Goal: Task Accomplishment & Management: Use online tool/utility

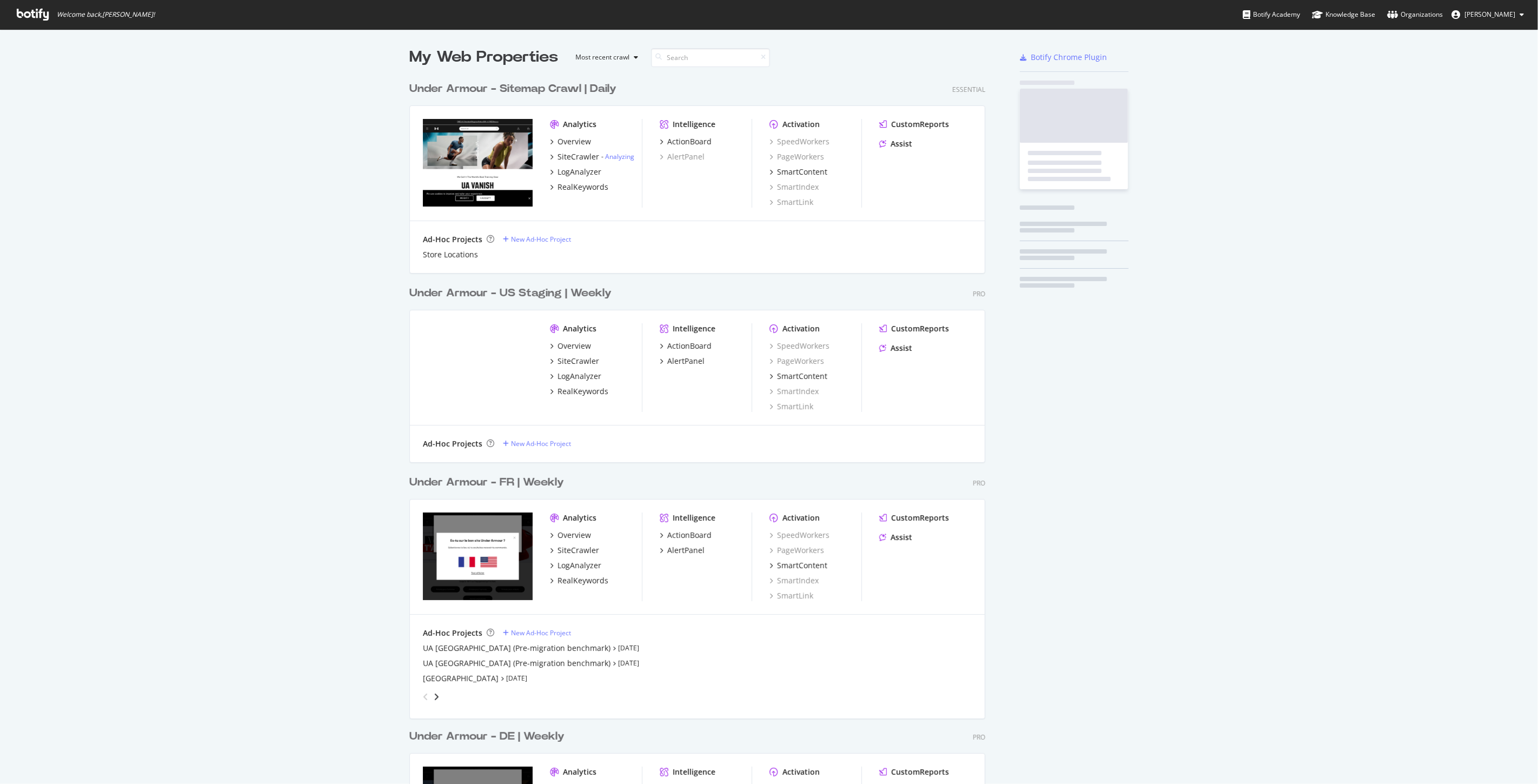
scroll to position [2079, 575]
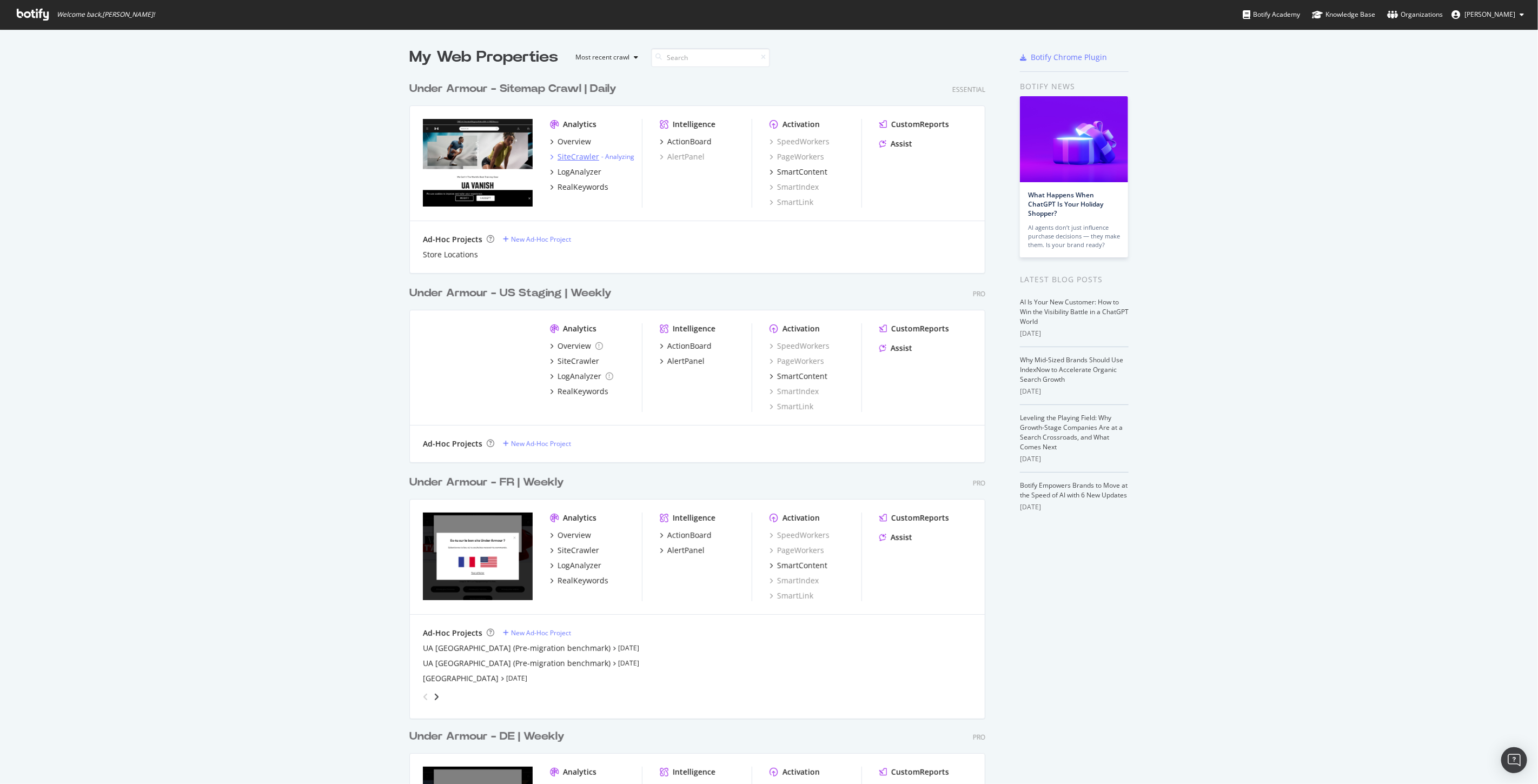
click at [571, 158] on div "SiteCrawler" at bounding box center [578, 156] width 42 height 11
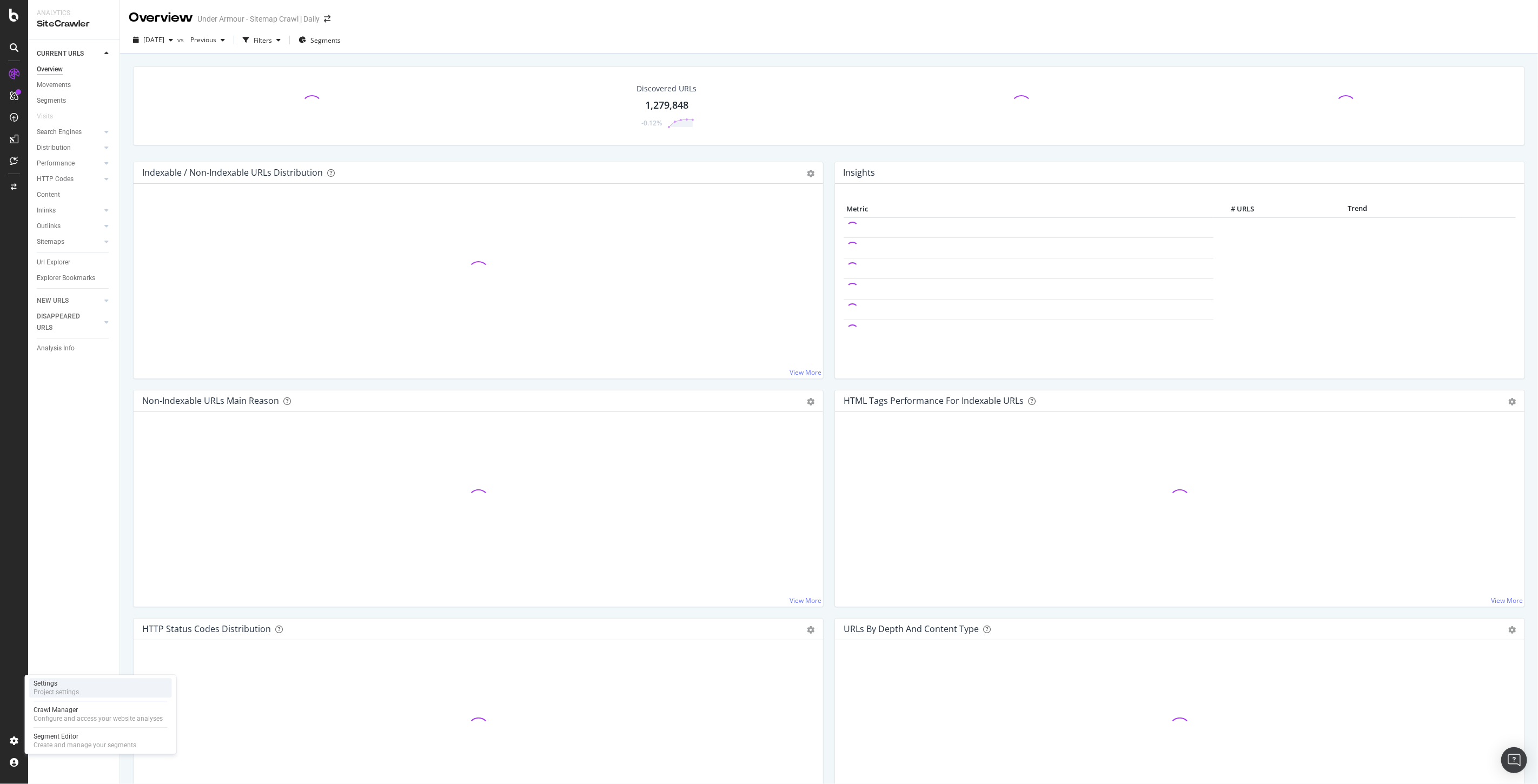
click at [78, 691] on div "Project settings" at bounding box center [56, 692] width 45 height 9
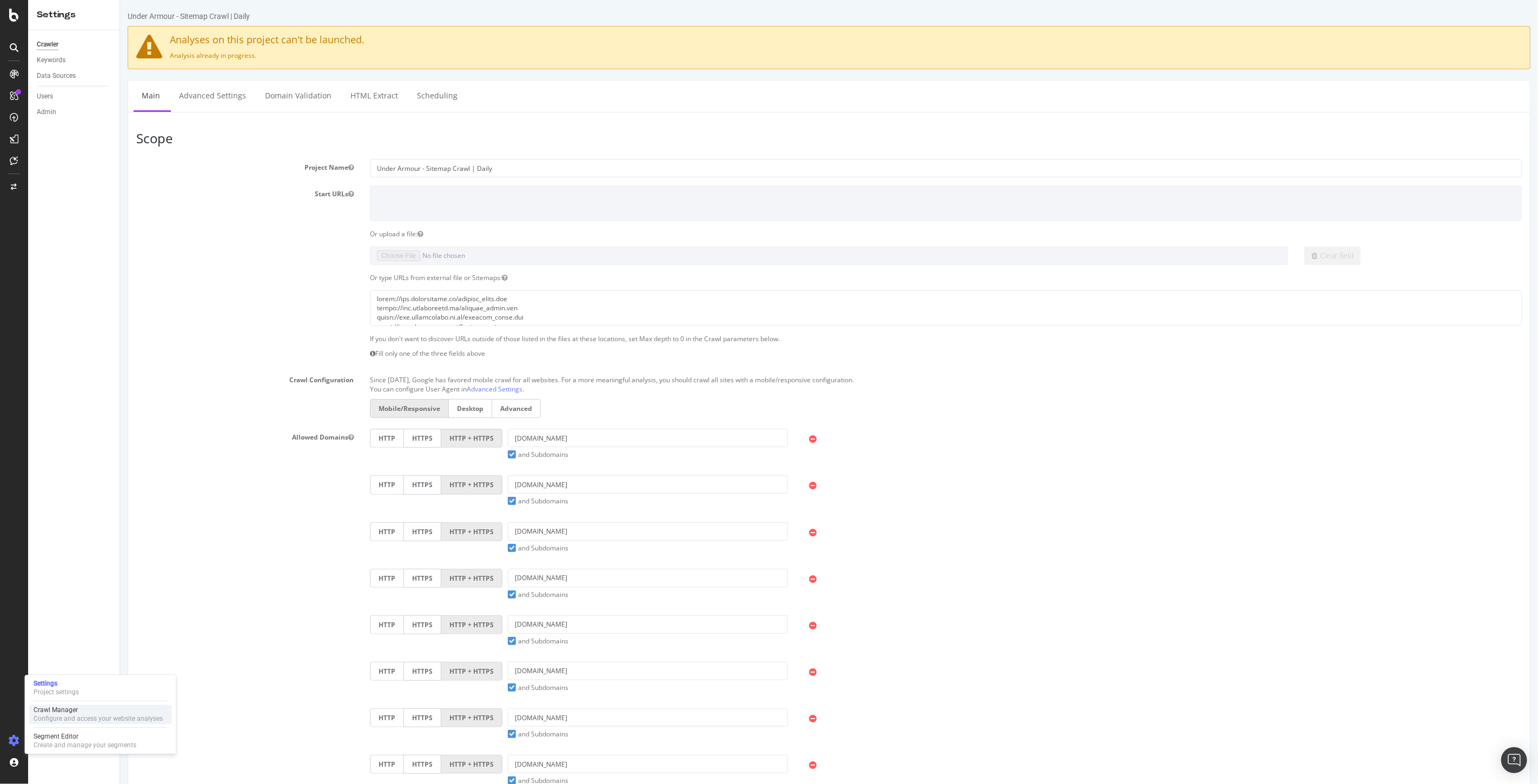
click at [61, 716] on div "Configure and access your website analyses" at bounding box center [99, 718] width 130 height 9
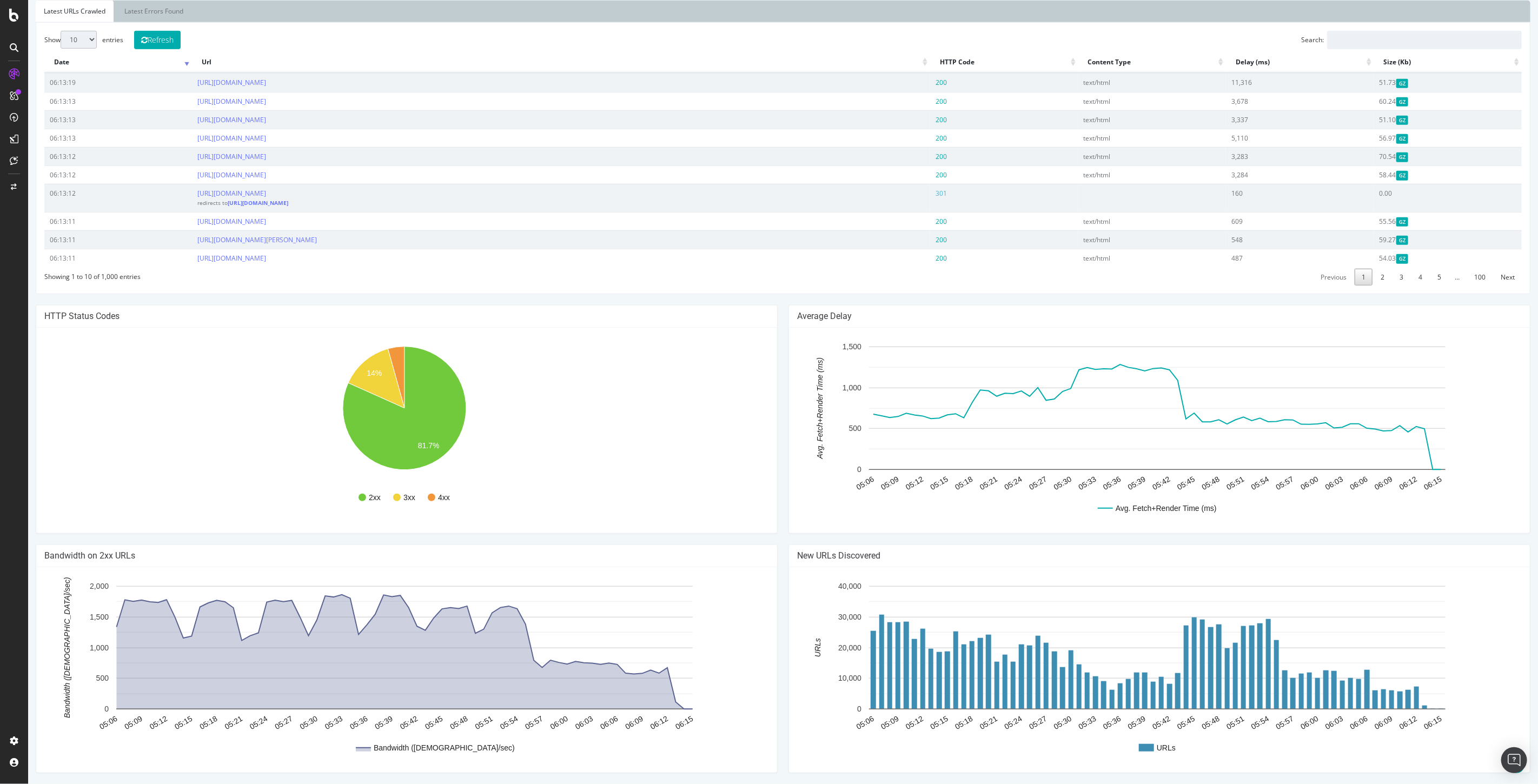
scroll to position [418, 0]
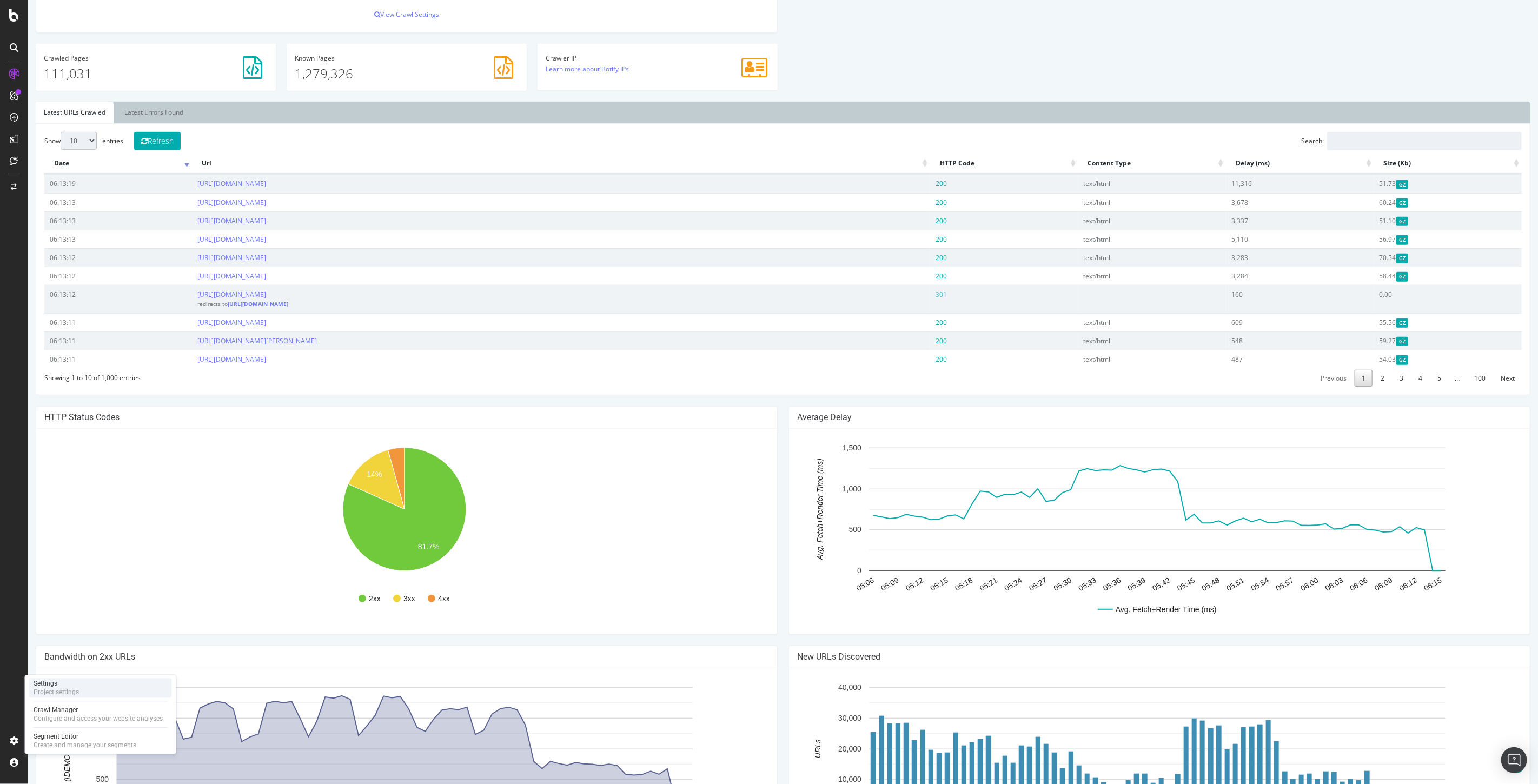
click at [71, 690] on div "Project settings" at bounding box center [56, 692] width 45 height 9
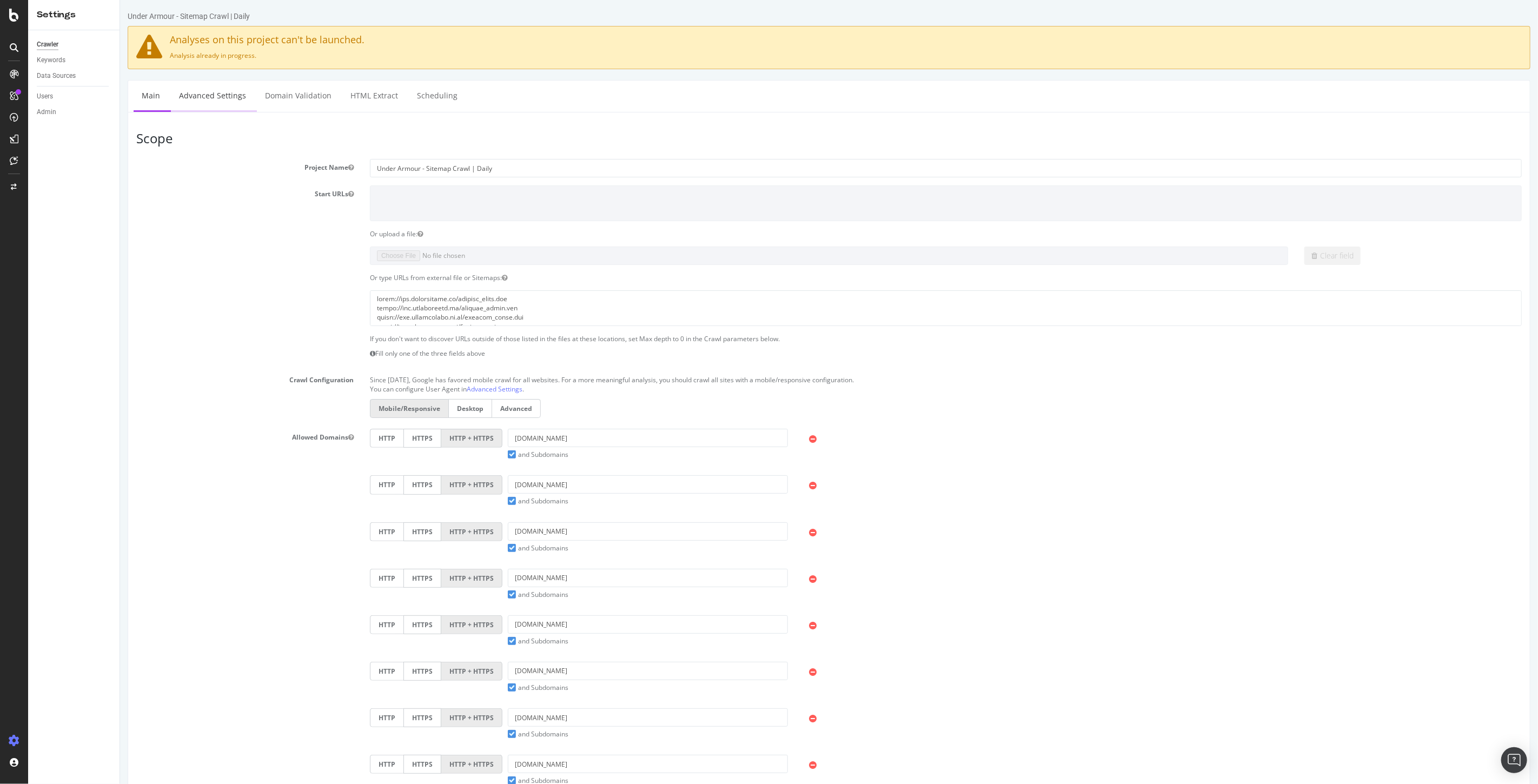
click at [220, 99] on link "Advanced Settings" at bounding box center [212, 95] width 84 height 30
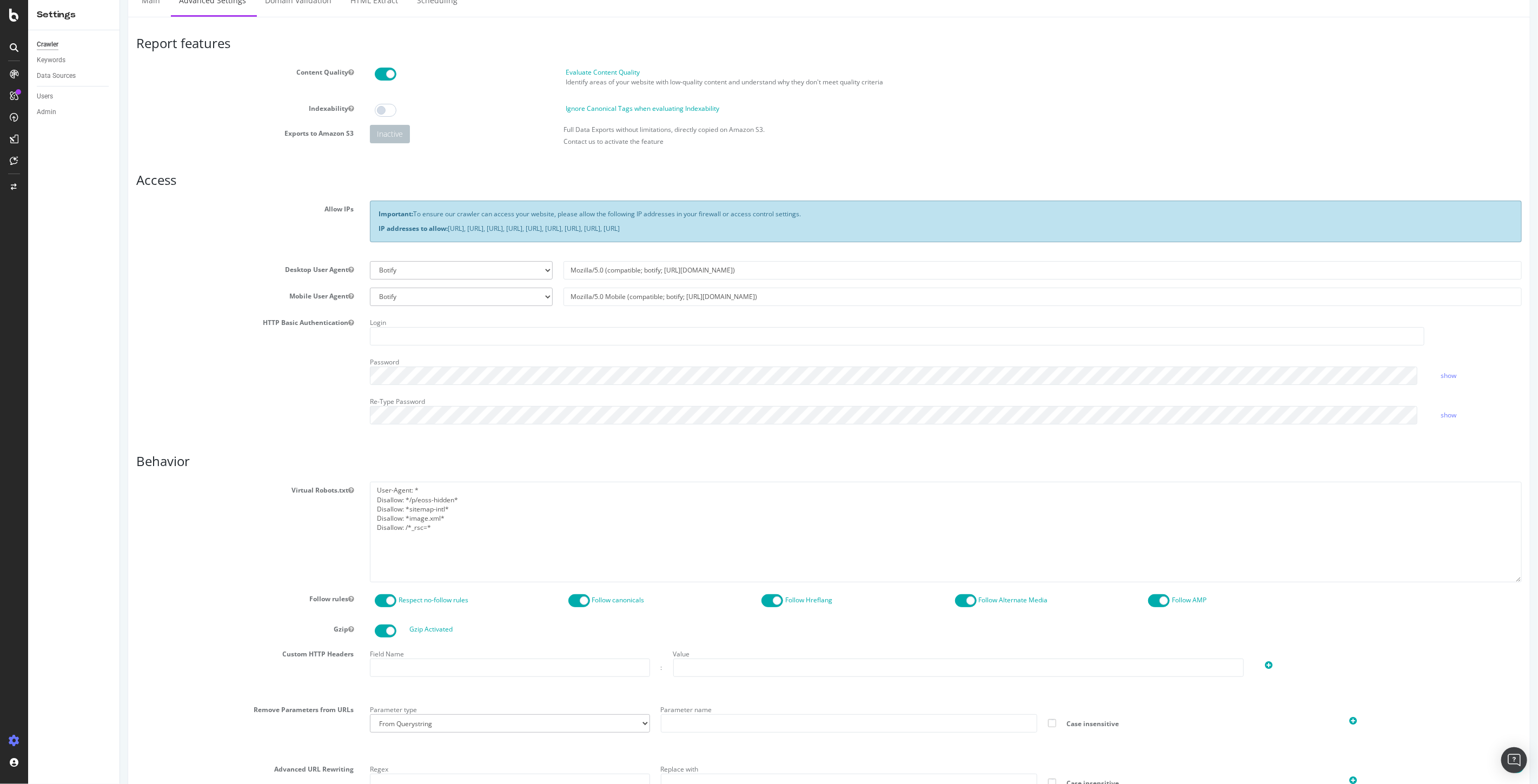
scroll to position [35, 0]
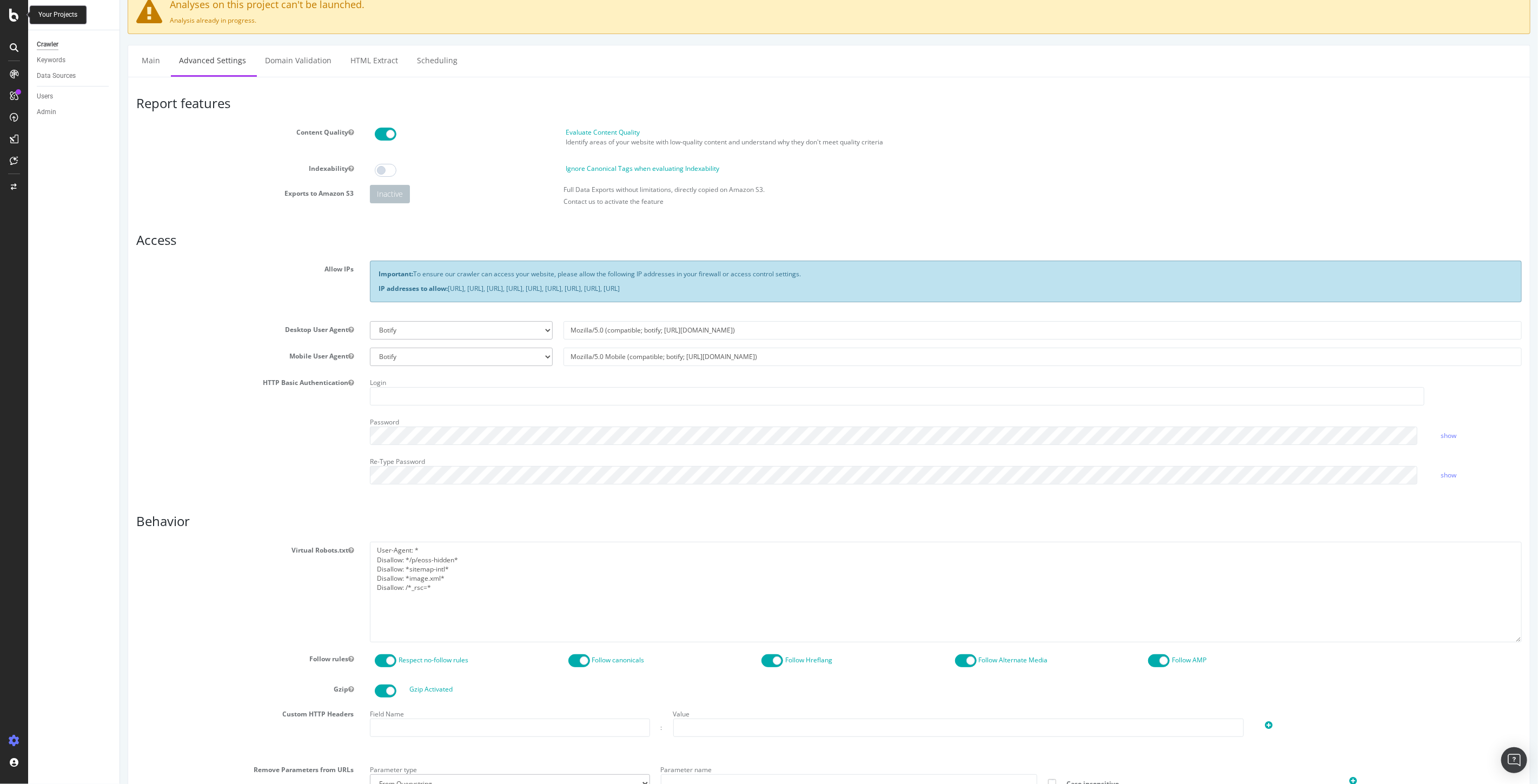
click at [8, 17] on div at bounding box center [14, 15] width 26 height 13
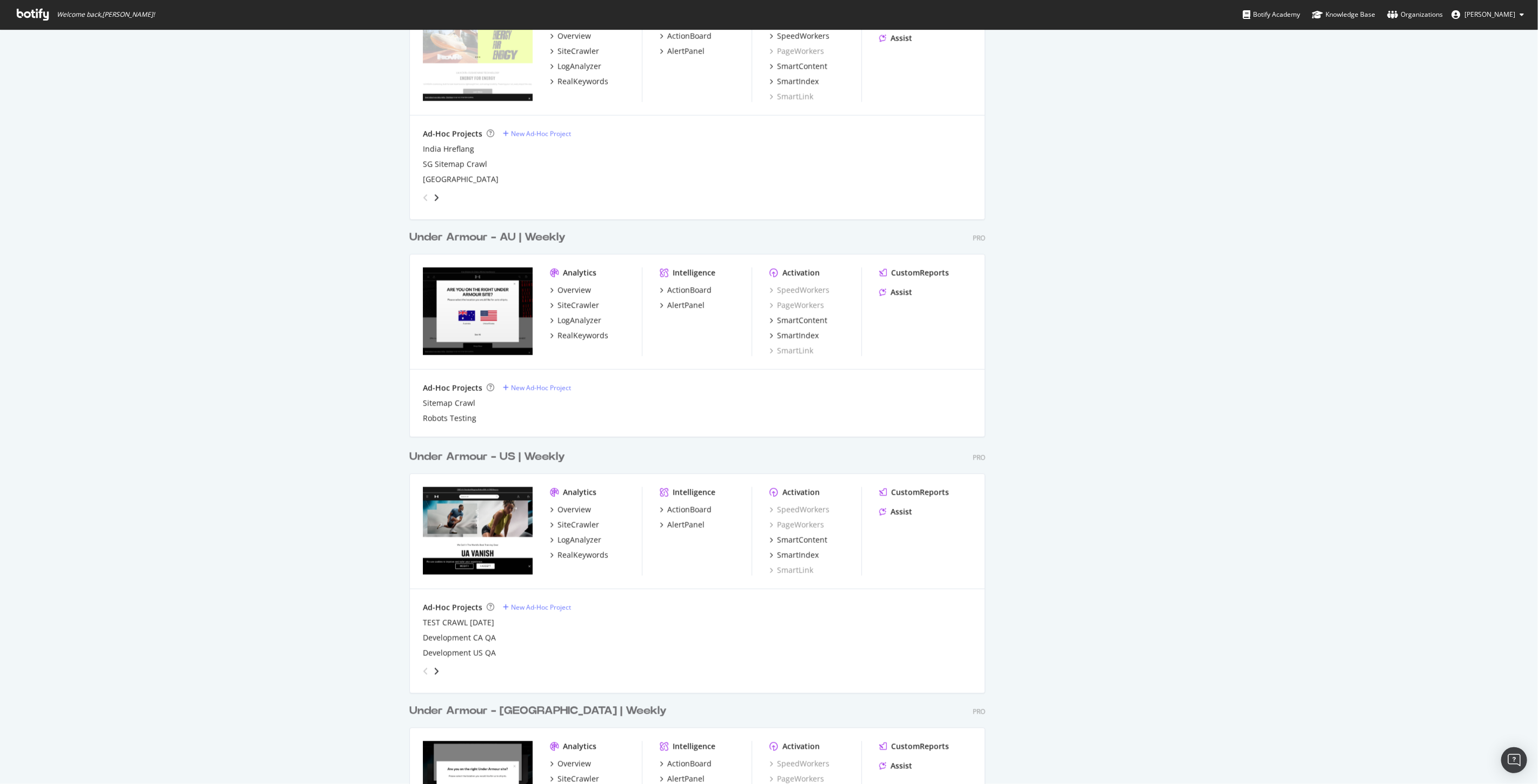
scroll to position [1389, 0]
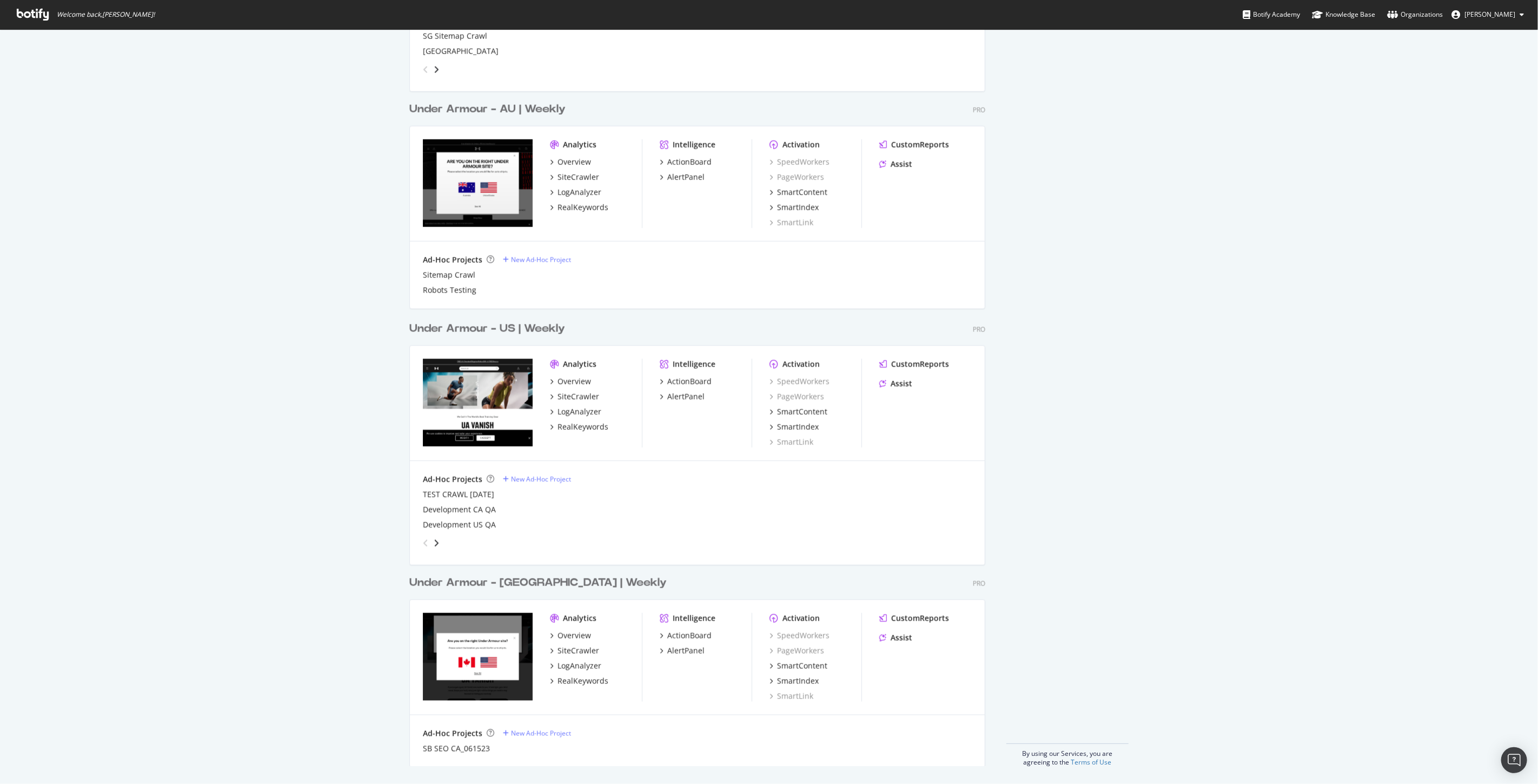
click at [514, 585] on div "Under Armour - [GEOGRAPHIC_DATA] | Weekly" at bounding box center [539, 583] width 258 height 16
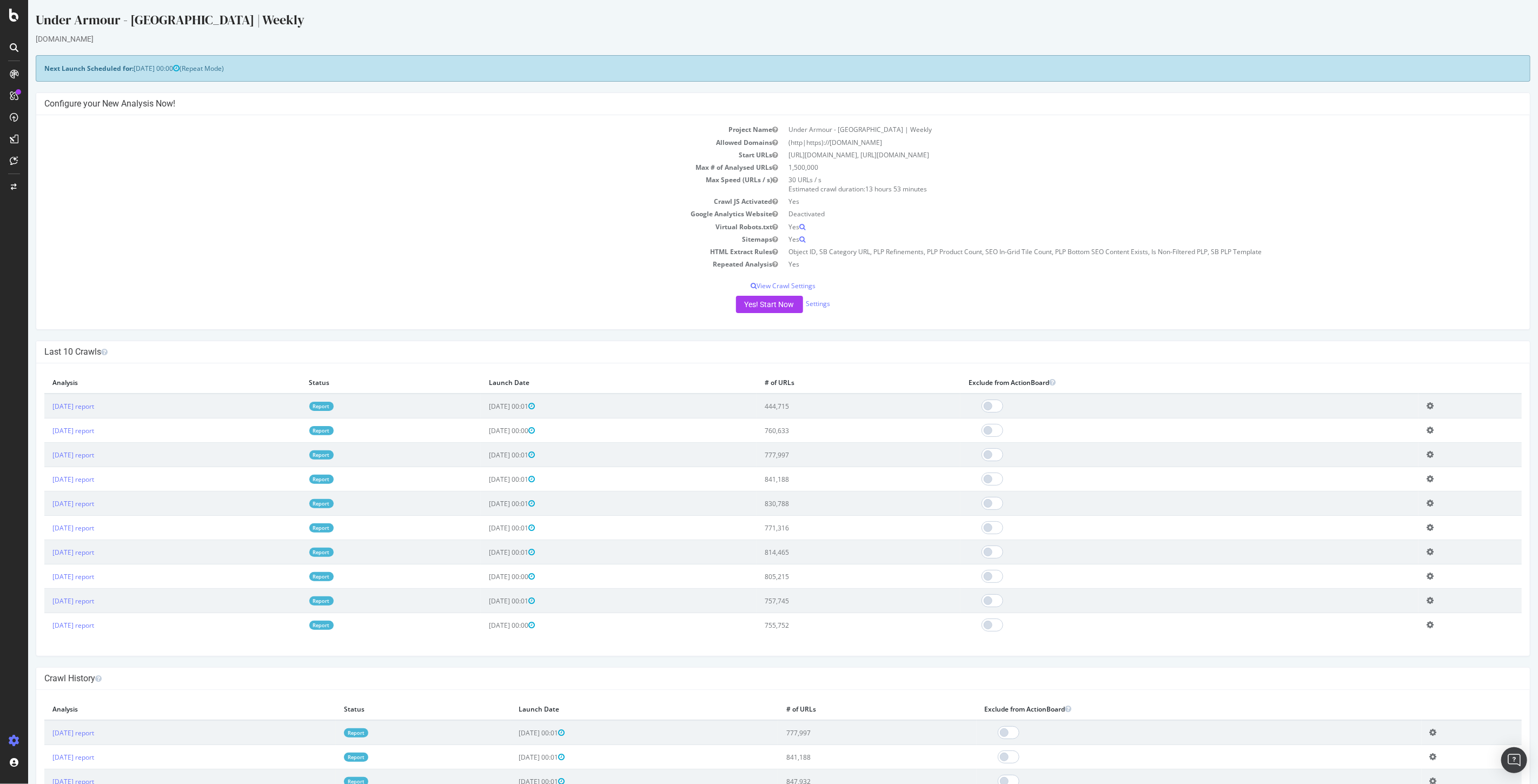
scroll to position [60, 0]
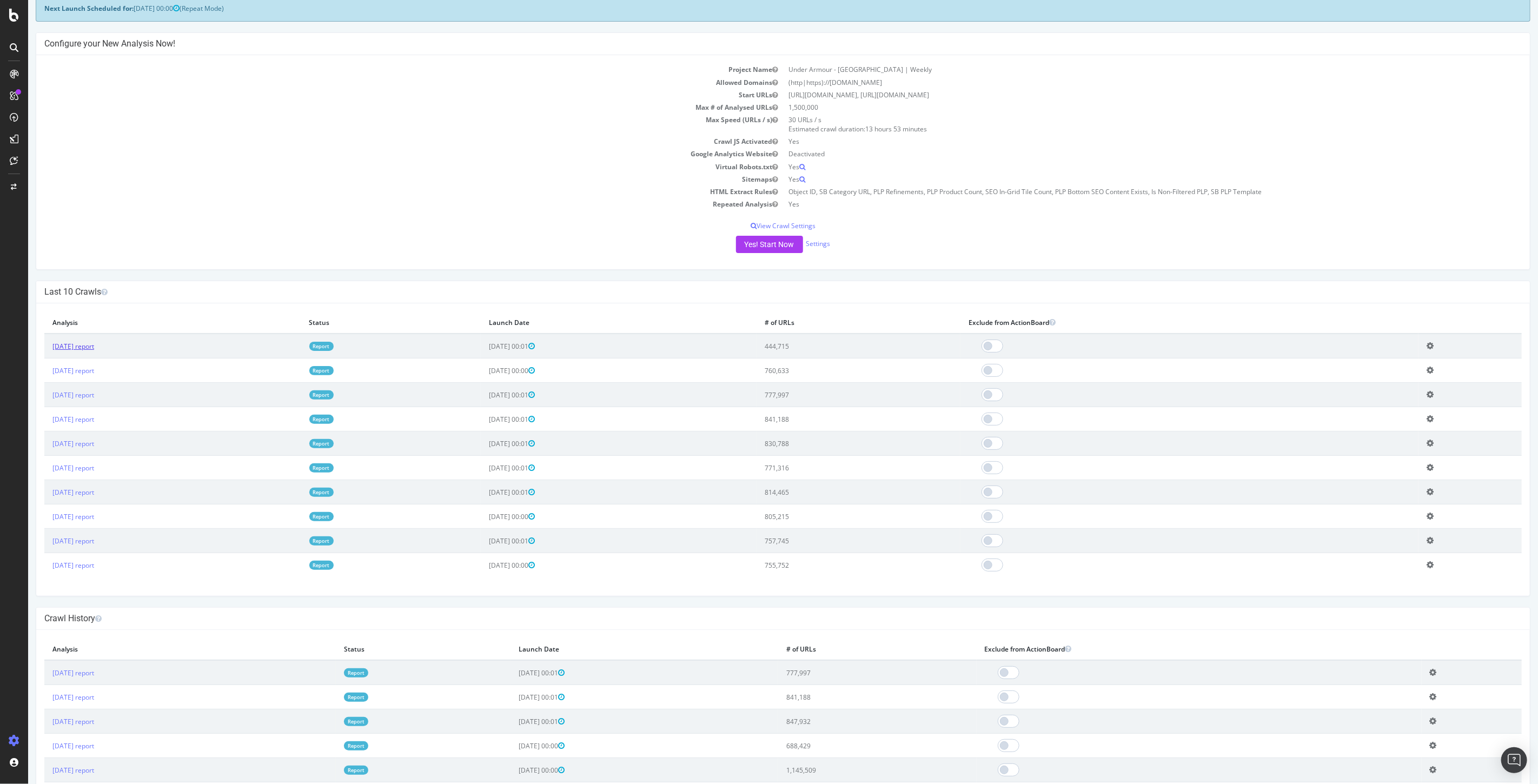
click at [88, 343] on link "[DATE] report" at bounding box center [73, 346] width 42 height 9
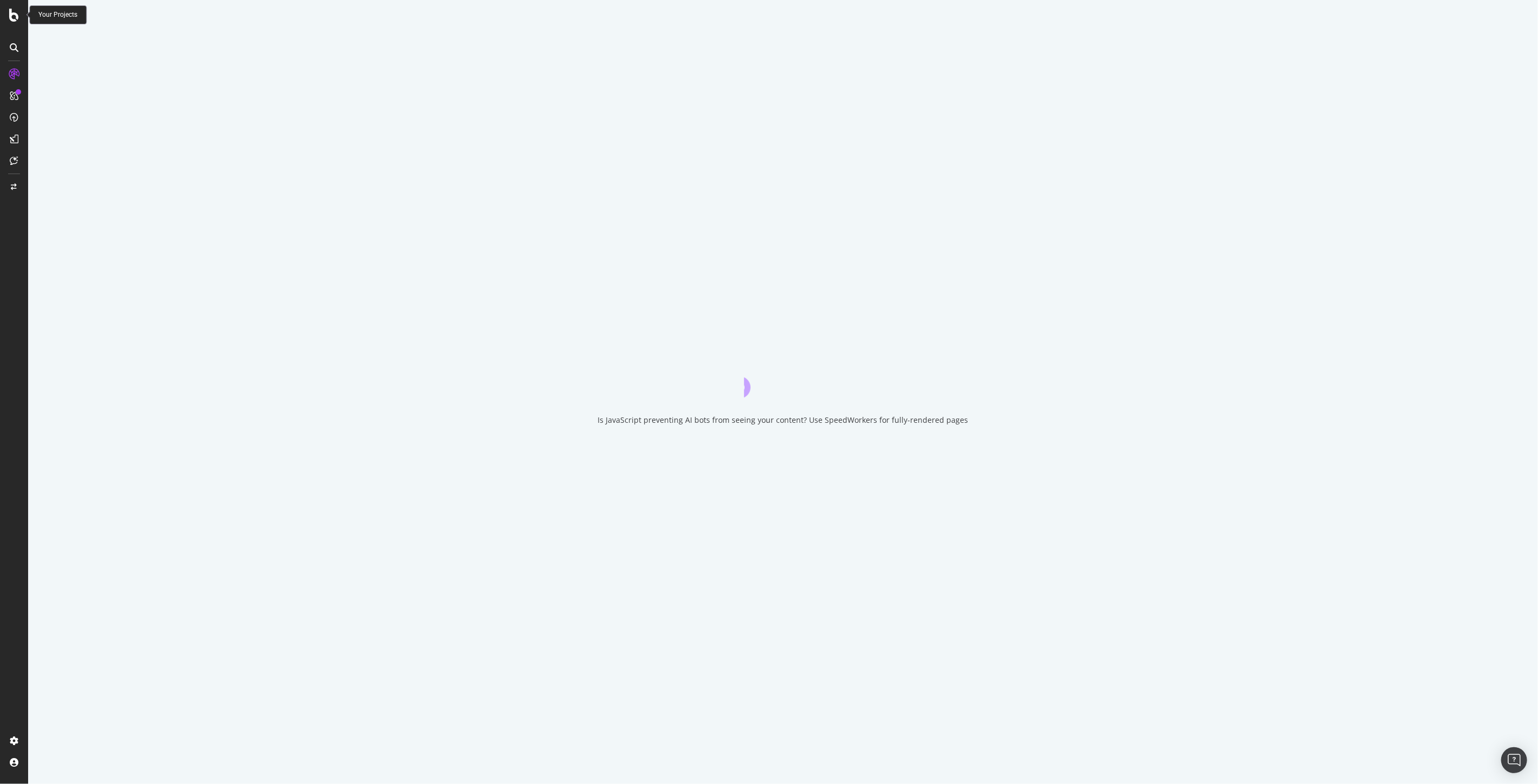
click at [14, 14] on icon at bounding box center [14, 15] width 10 height 13
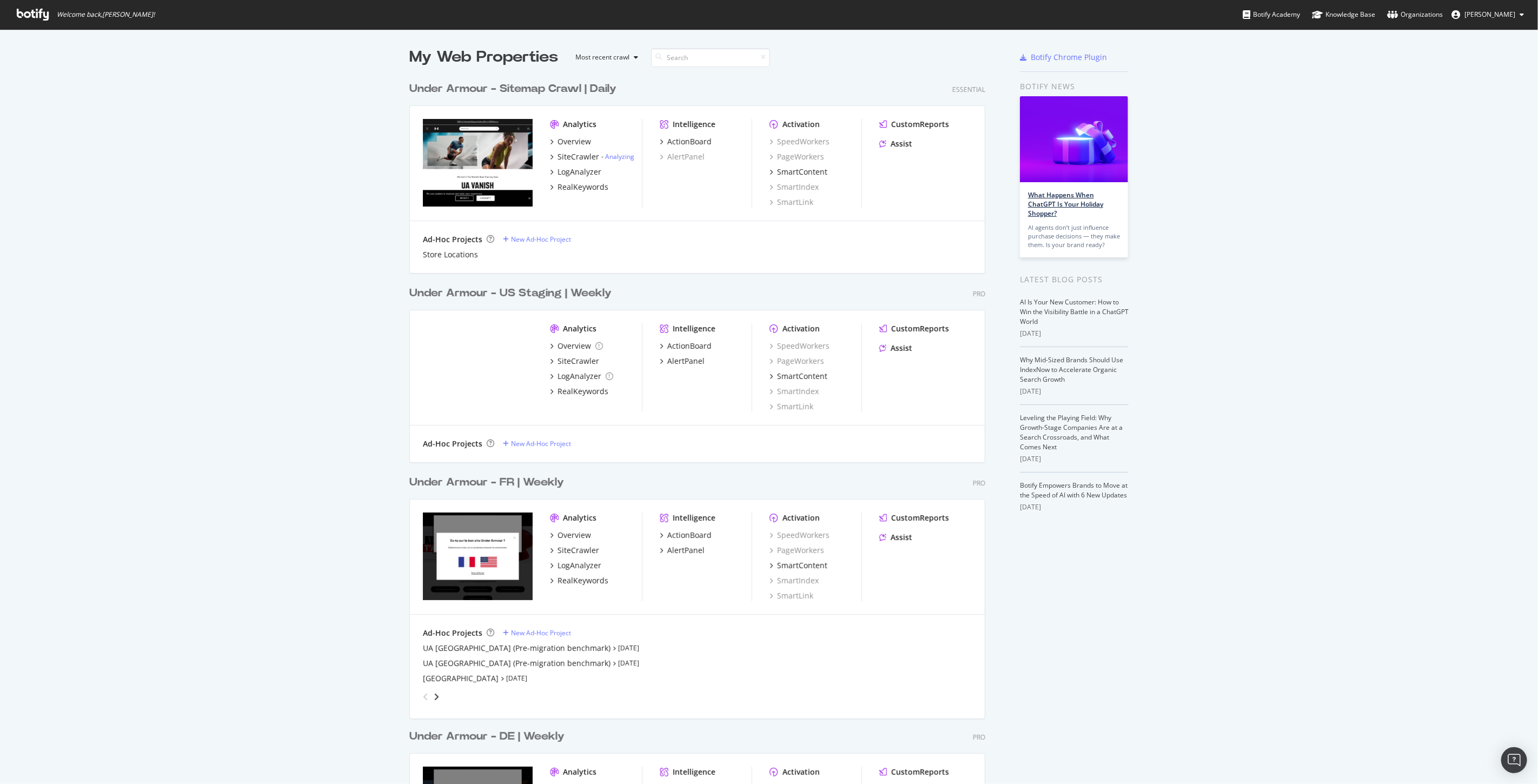
click at [1049, 201] on link "What Happens When ChatGPT Is Your Holiday Shopper?" at bounding box center [1066, 204] width 75 height 27
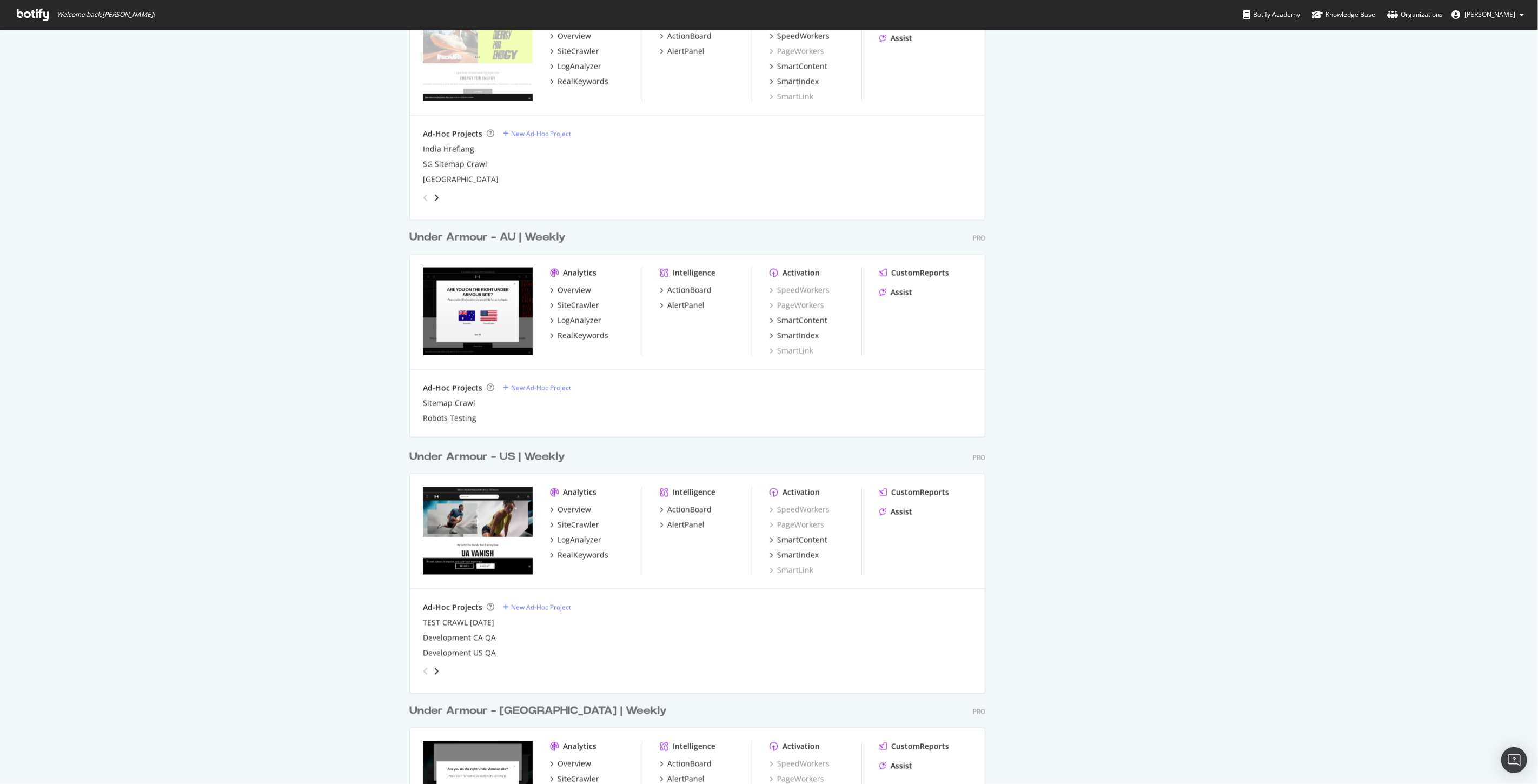
scroll to position [1389, 0]
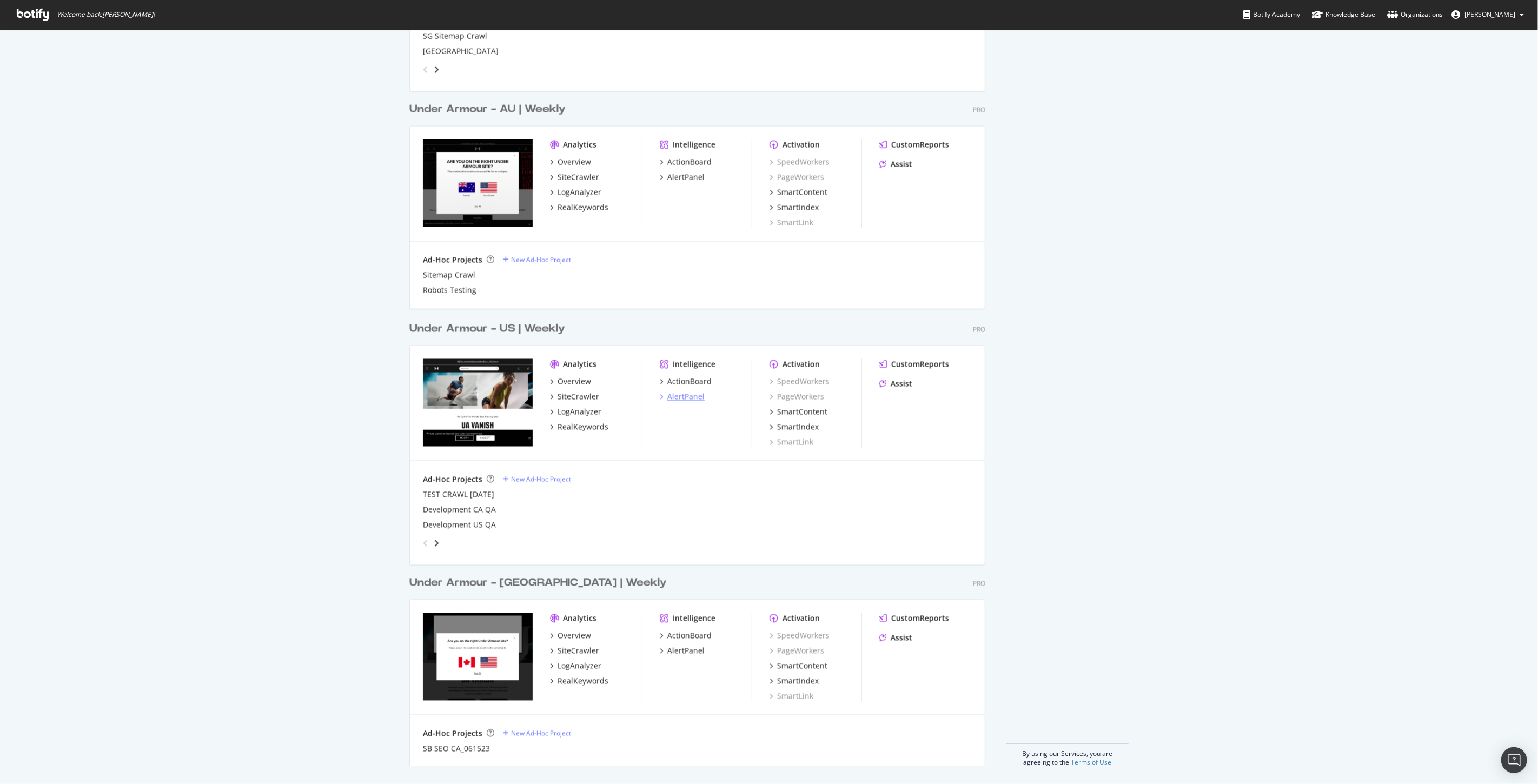
click at [682, 392] on div "AlertPanel" at bounding box center [686, 397] width 37 height 11
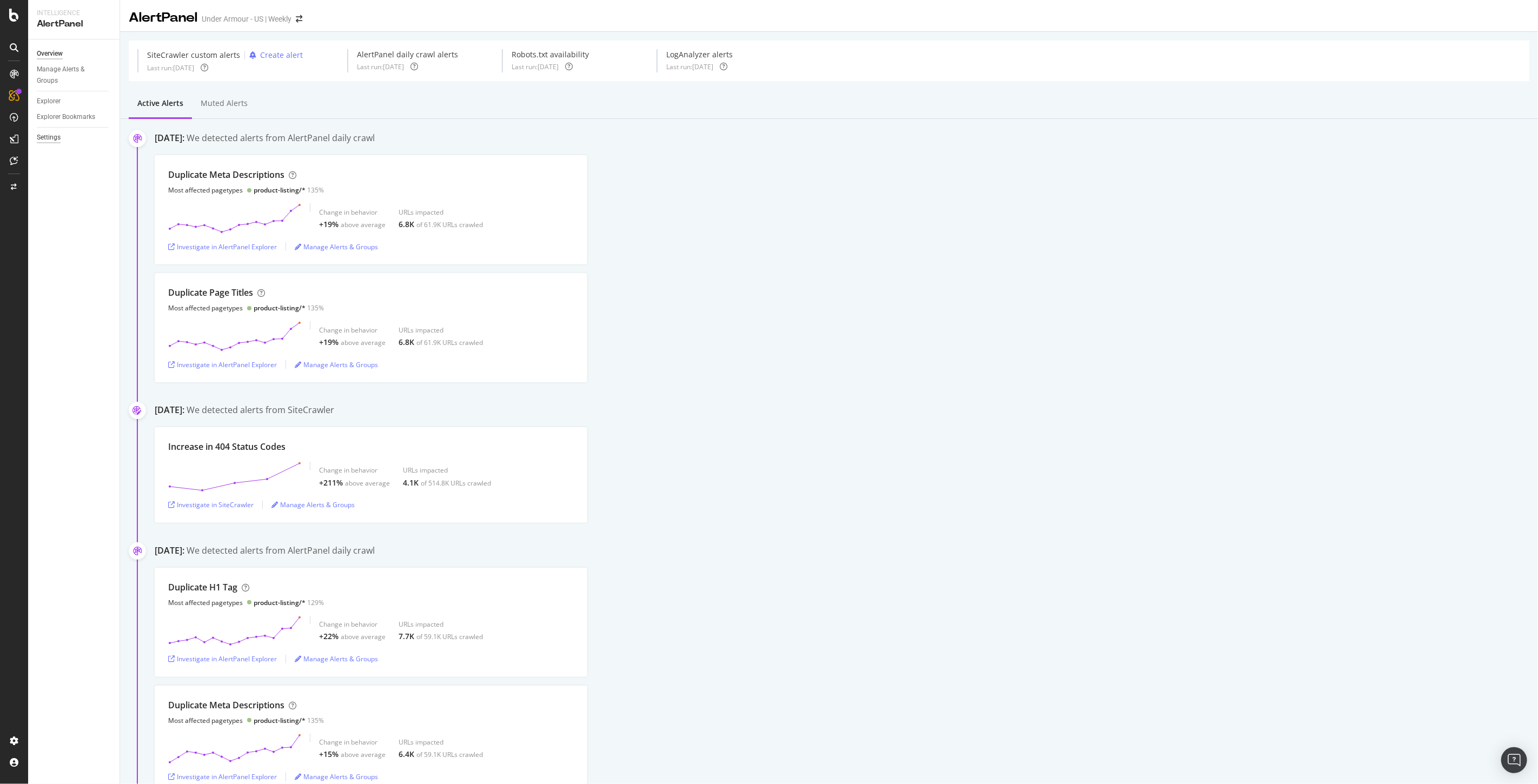
click at [38, 139] on div "Settings" at bounding box center [48, 138] width 24 height 12
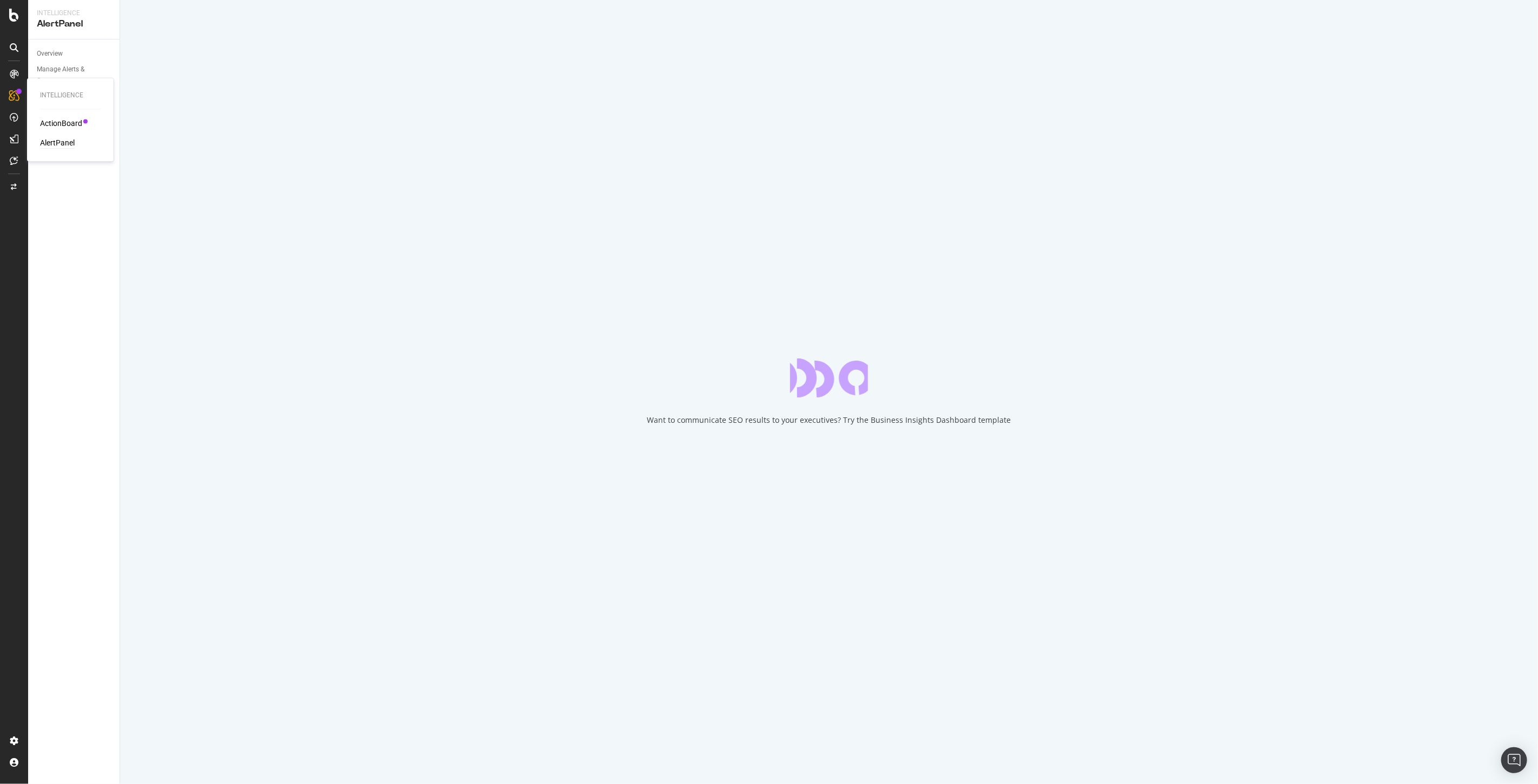
select select "17"
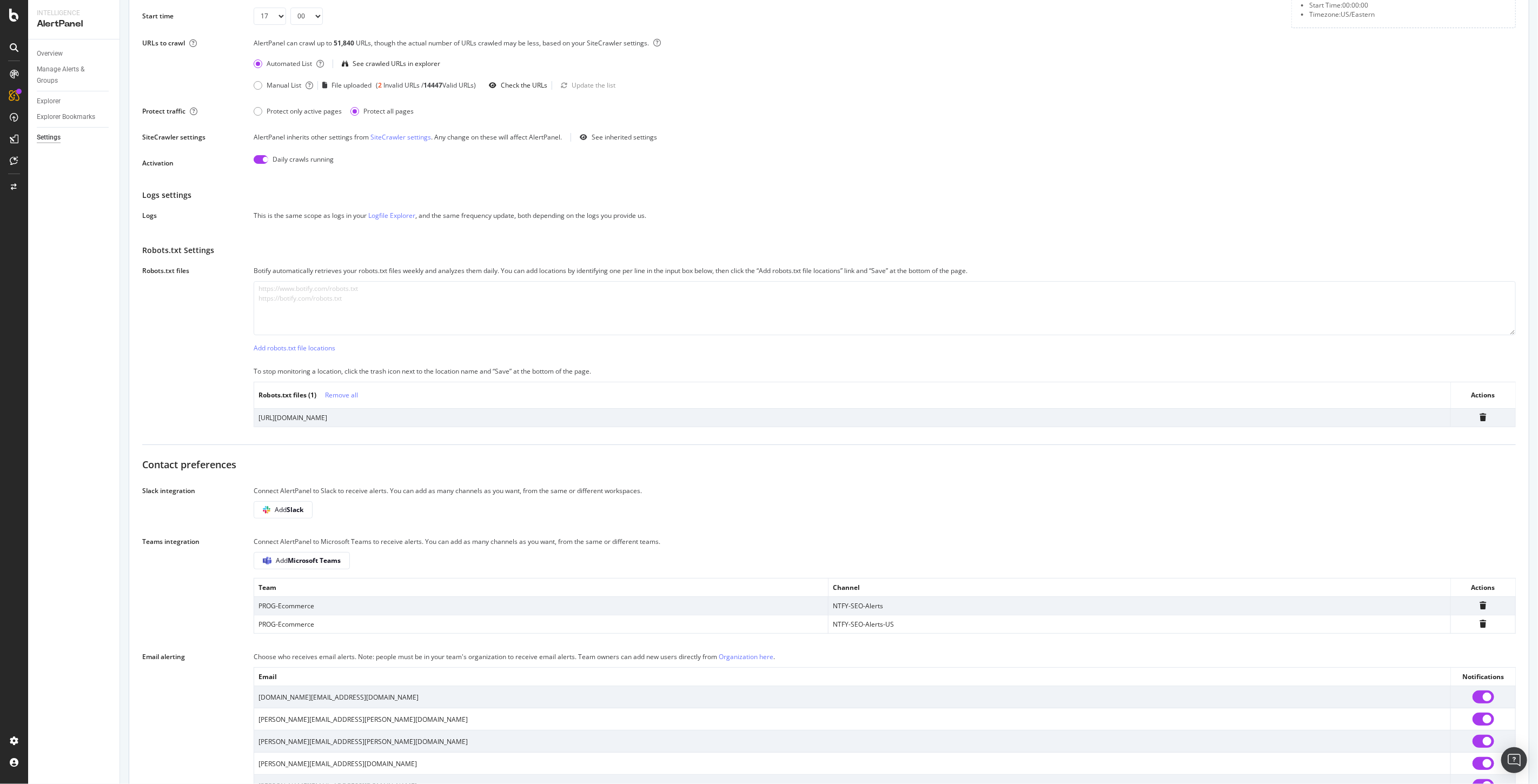
scroll to position [40, 0]
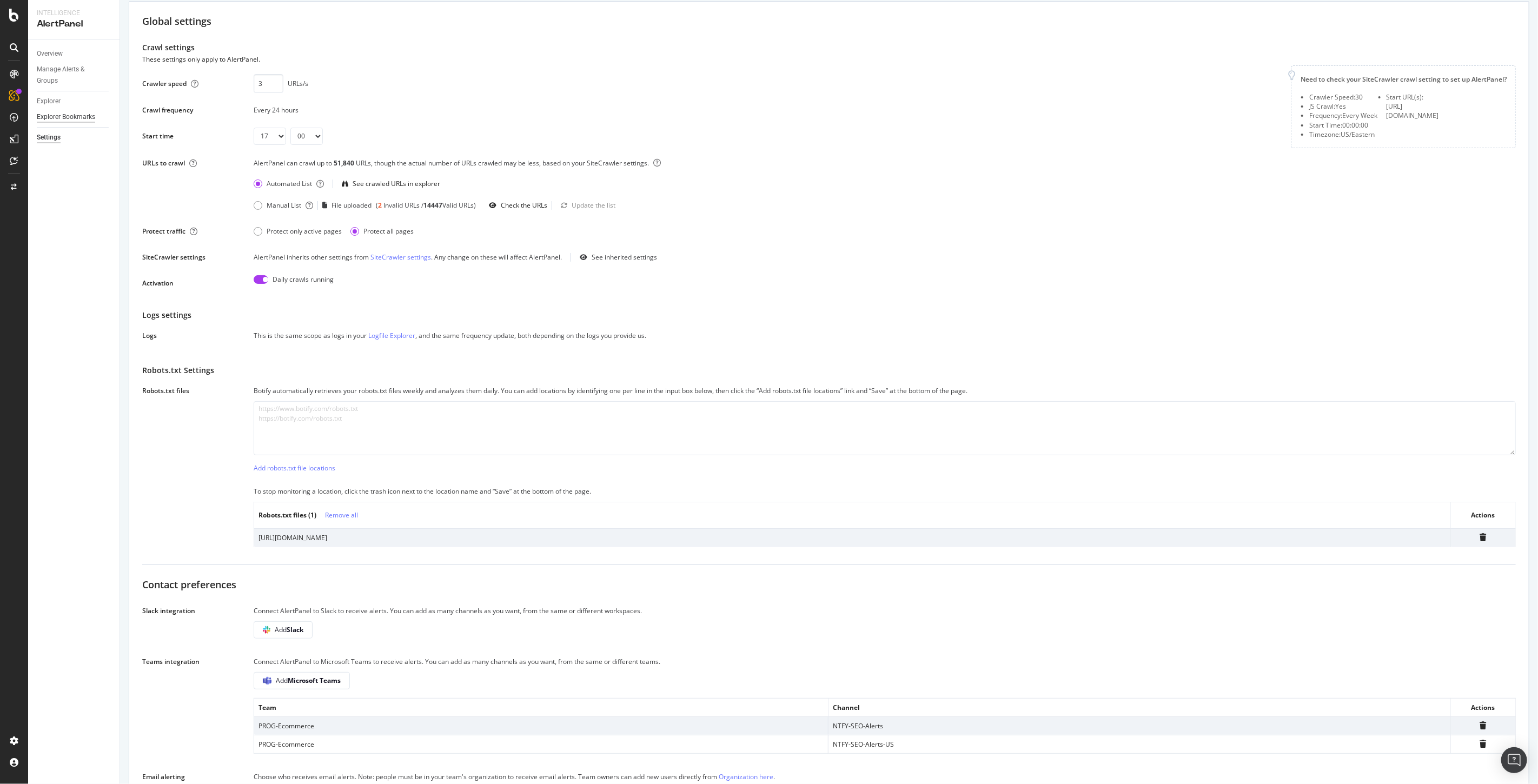
click at [53, 114] on div "Explorer Bookmarks" at bounding box center [66, 117] width 58 height 12
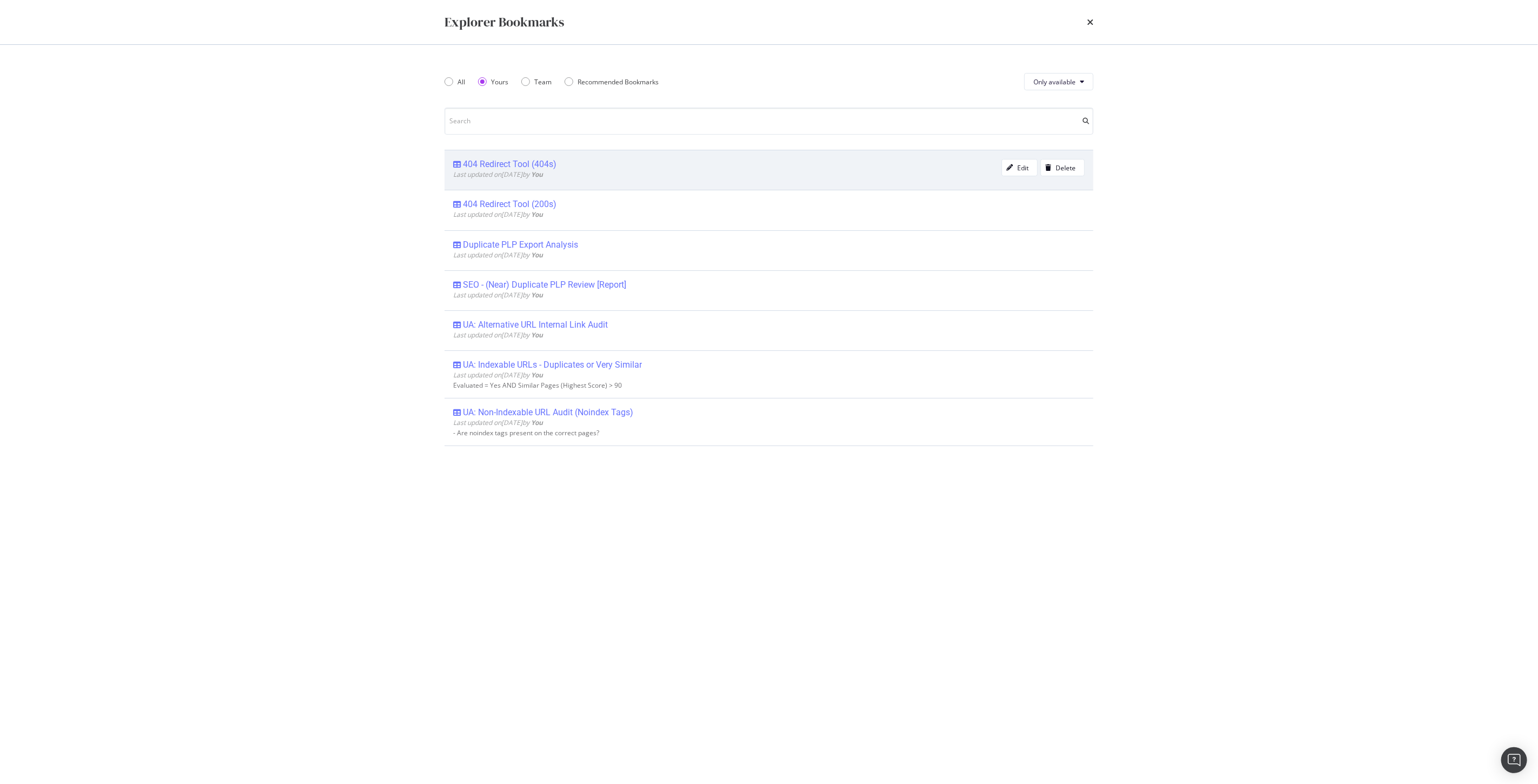
click at [505, 166] on div "404 Redirect Tool (404s)" at bounding box center [510, 164] width 94 height 11
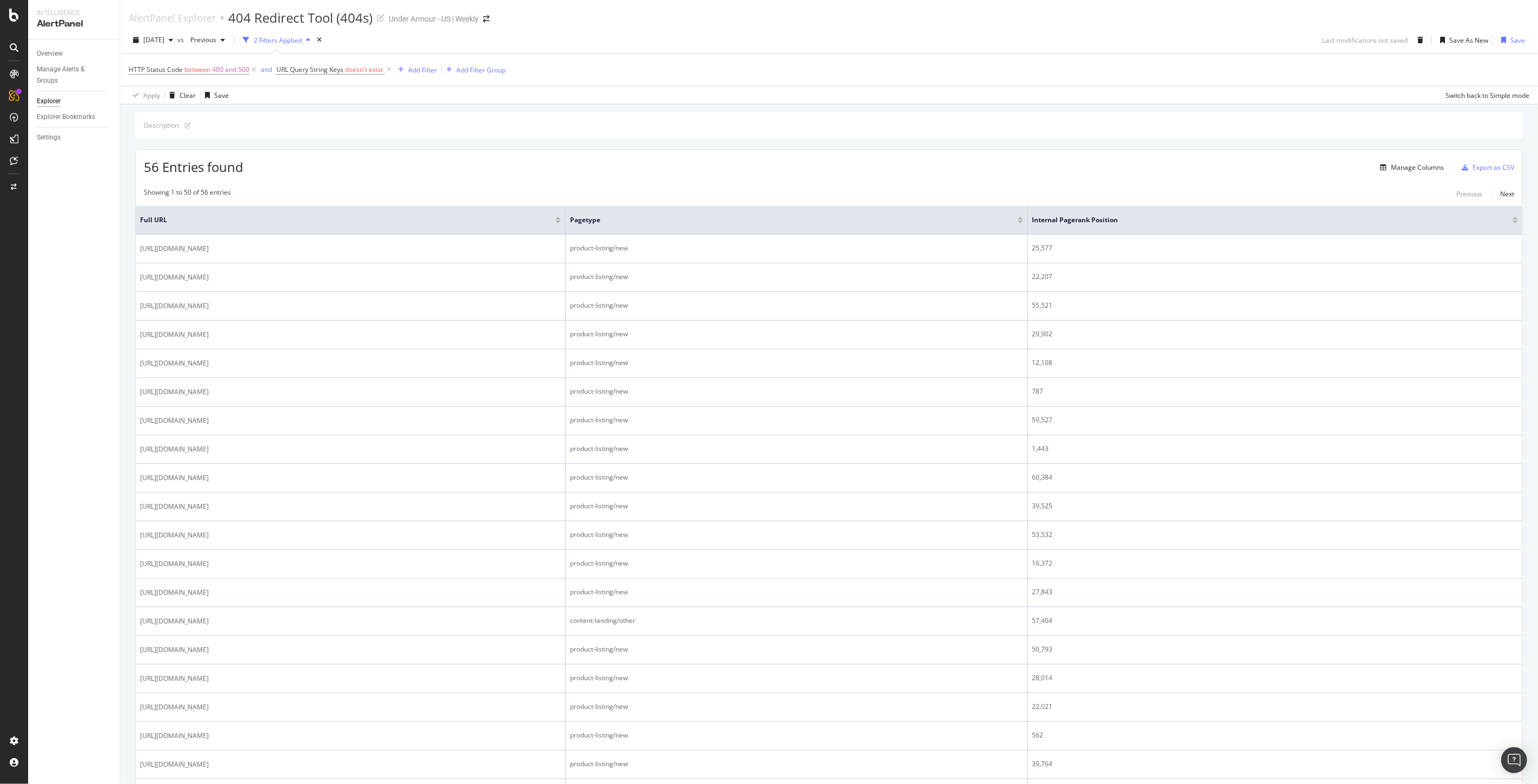
click at [1513, 223] on div at bounding box center [1516, 222] width 6 height 3
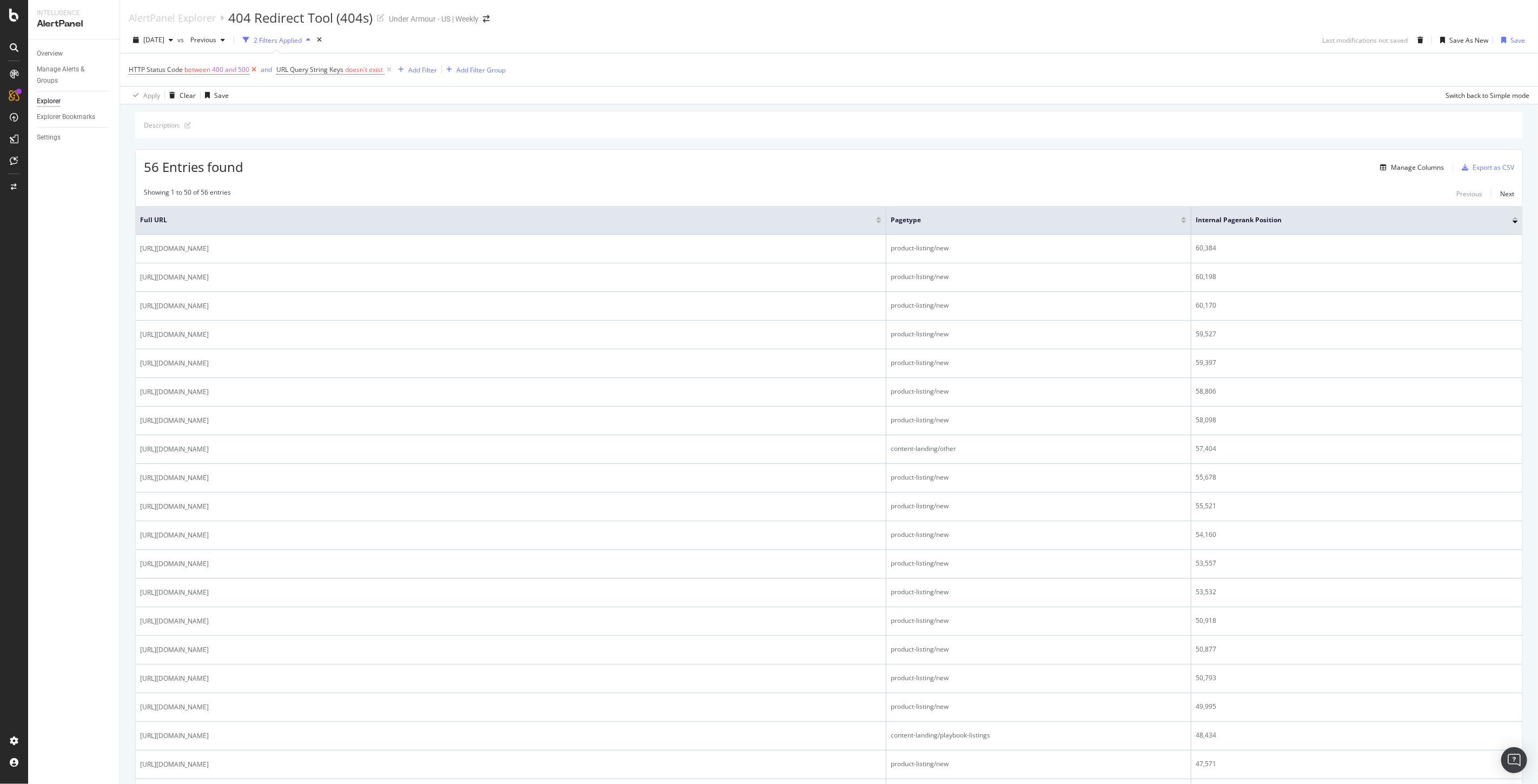
click at [256, 71] on icon at bounding box center [253, 69] width 9 height 11
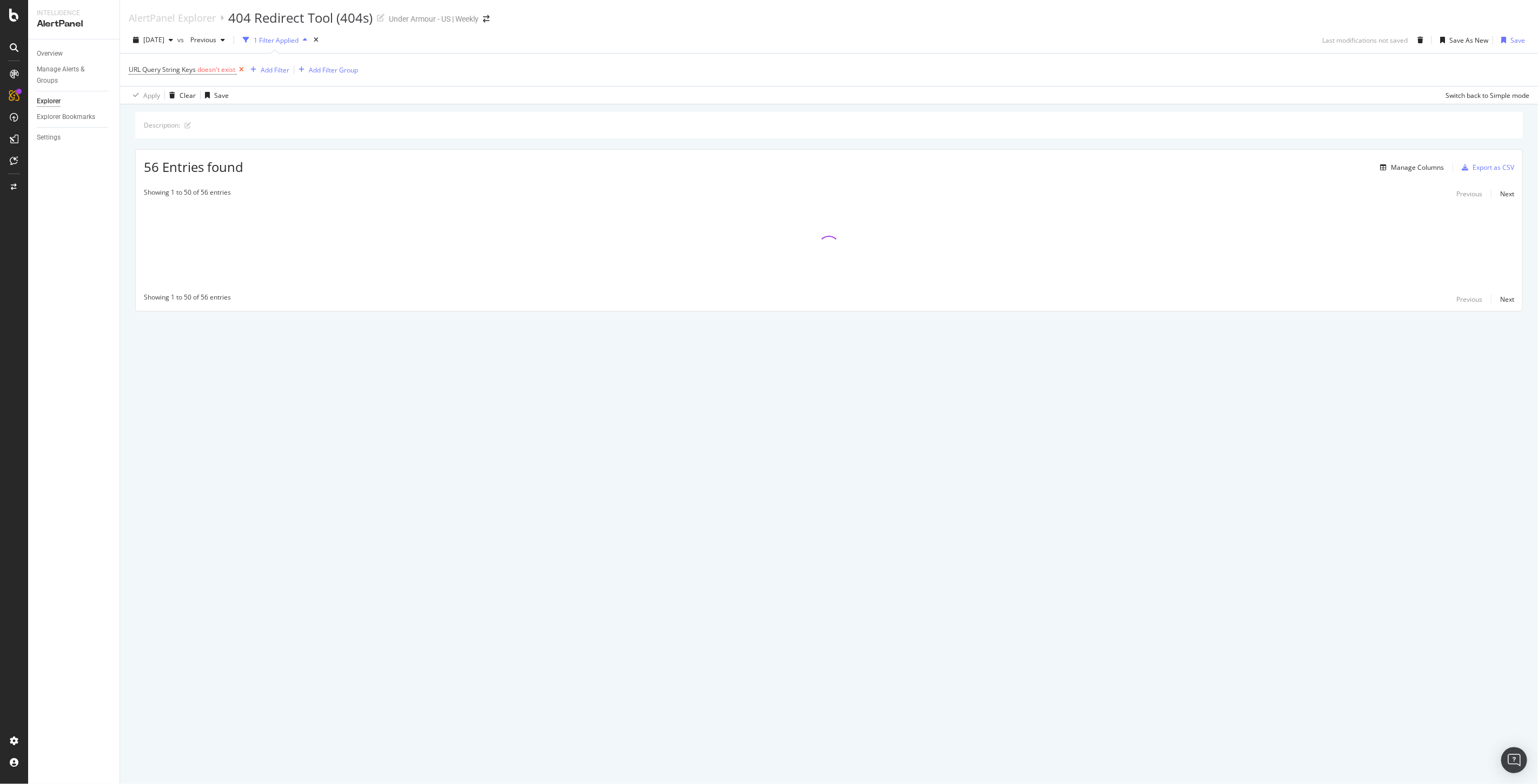
click at [242, 71] on icon at bounding box center [241, 69] width 9 height 11
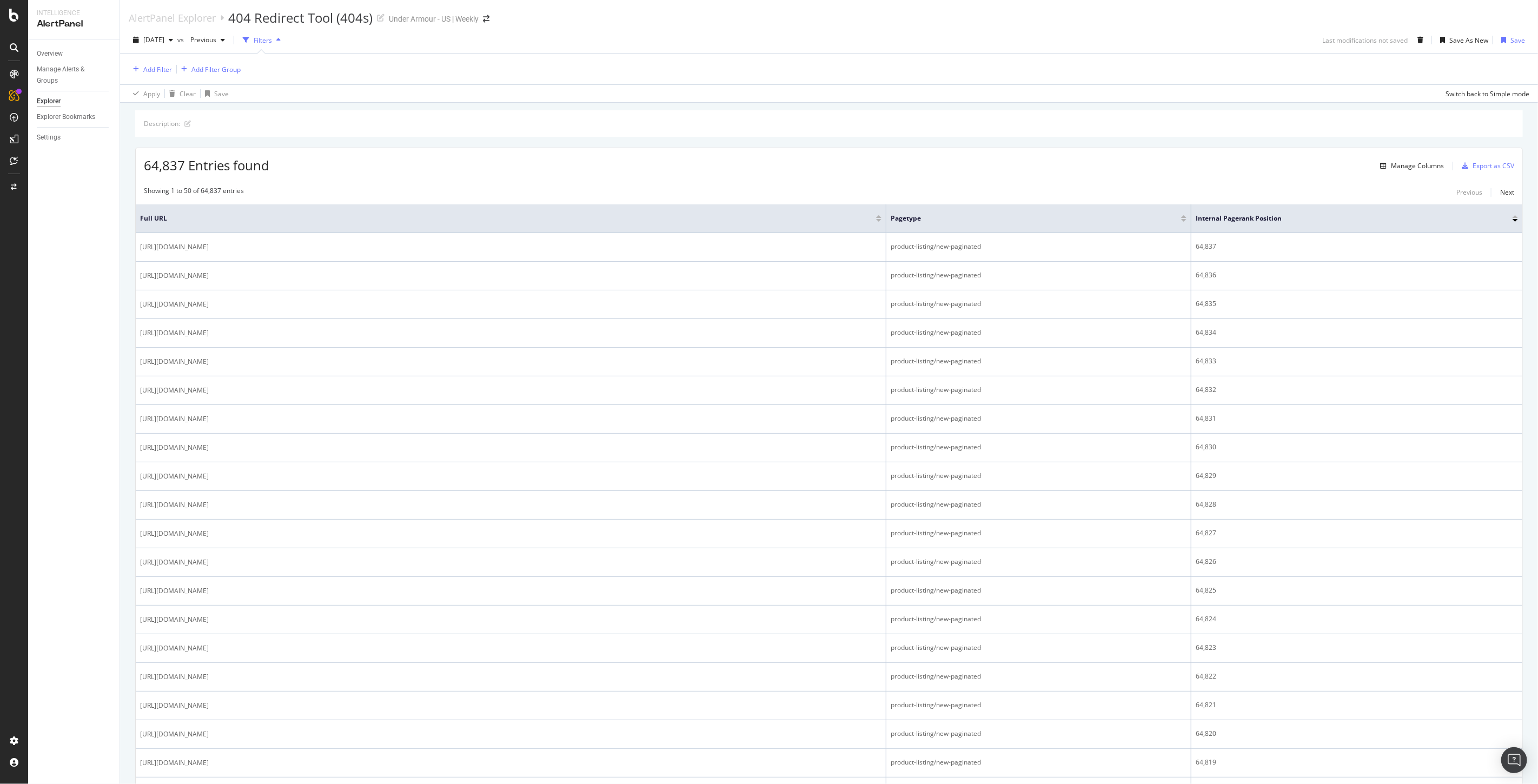
click at [1513, 217] on div at bounding box center [1516, 217] width 6 height 3
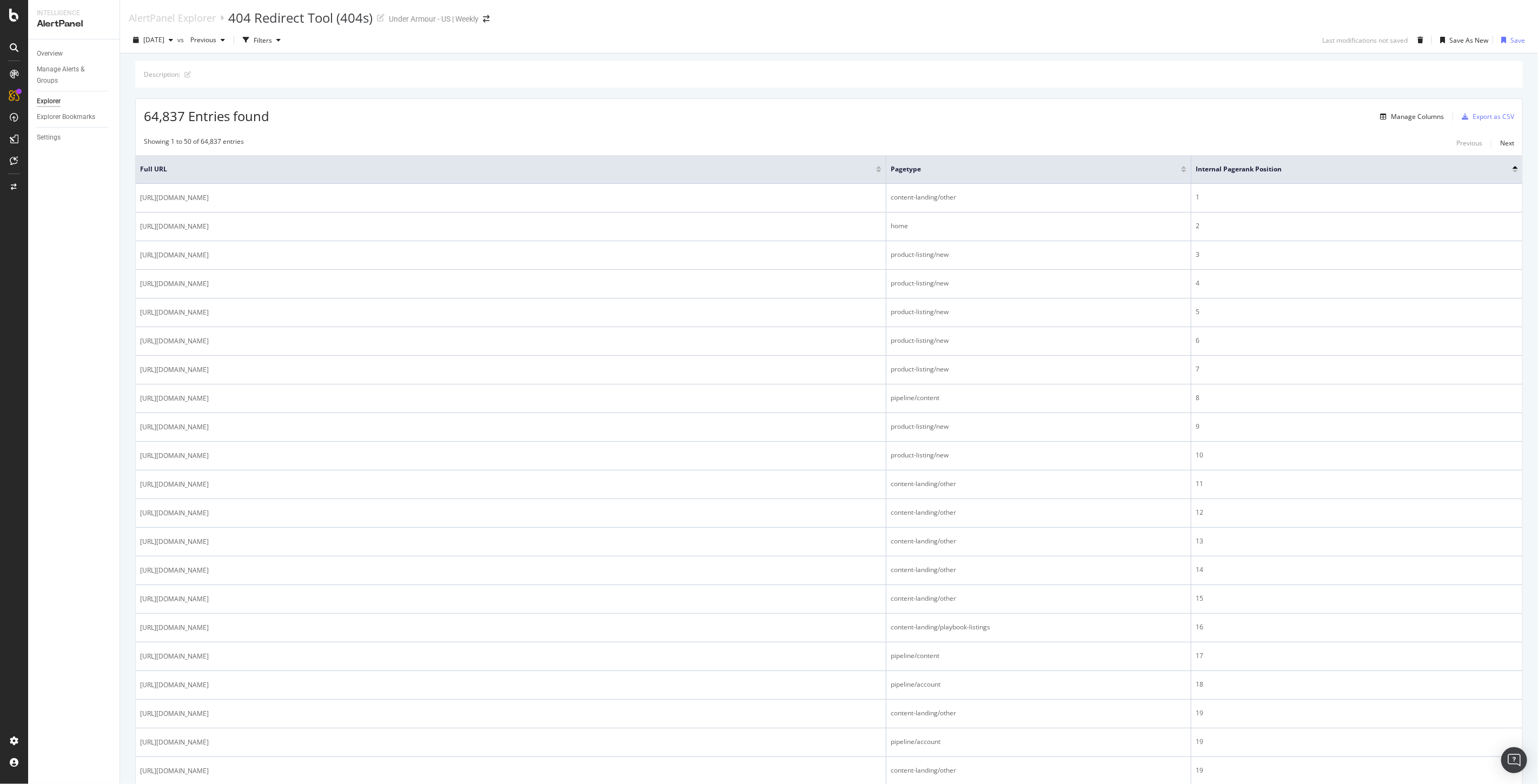
click at [1513, 171] on div at bounding box center [1516, 171] width 6 height 3
click at [41, 134] on div "Settings" at bounding box center [48, 138] width 24 height 12
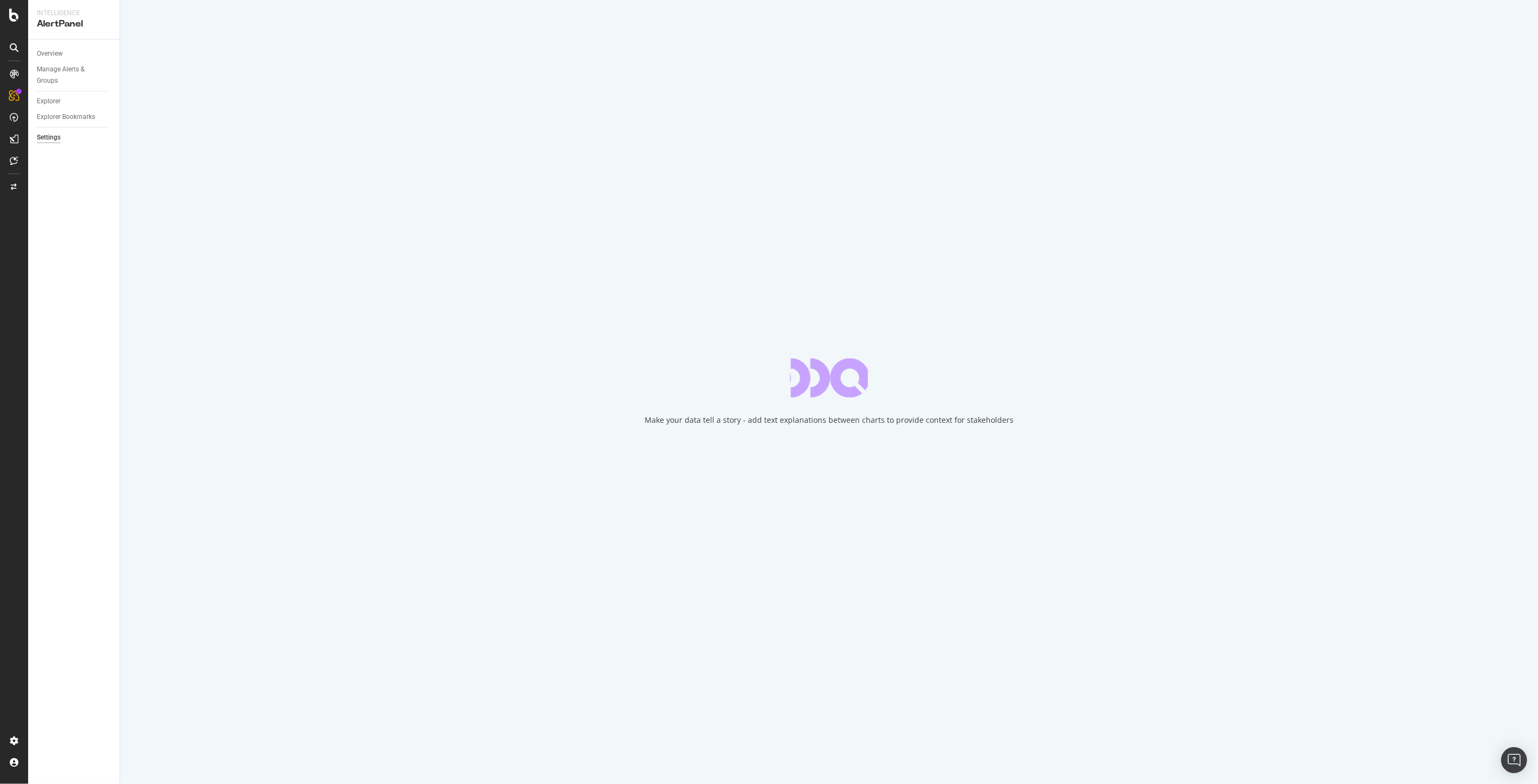
select select "17"
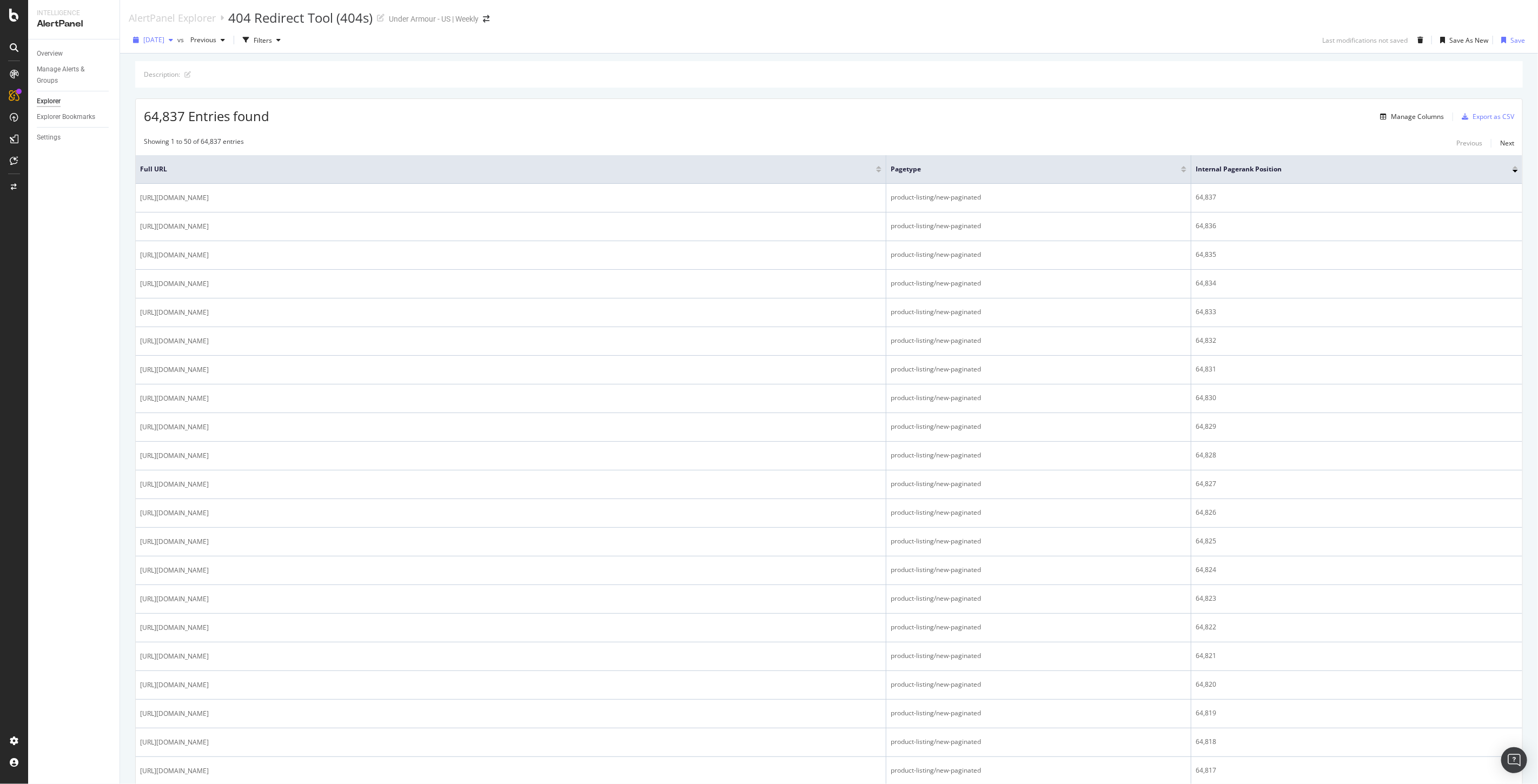
click at [164, 37] on span "[DATE]" at bounding box center [153, 40] width 21 height 9
click at [163, 39] on span "[DATE]" at bounding box center [153, 40] width 21 height 9
click at [171, 74] on div "[DATE] 64.7K URLs" at bounding box center [200, 81] width 129 height 16
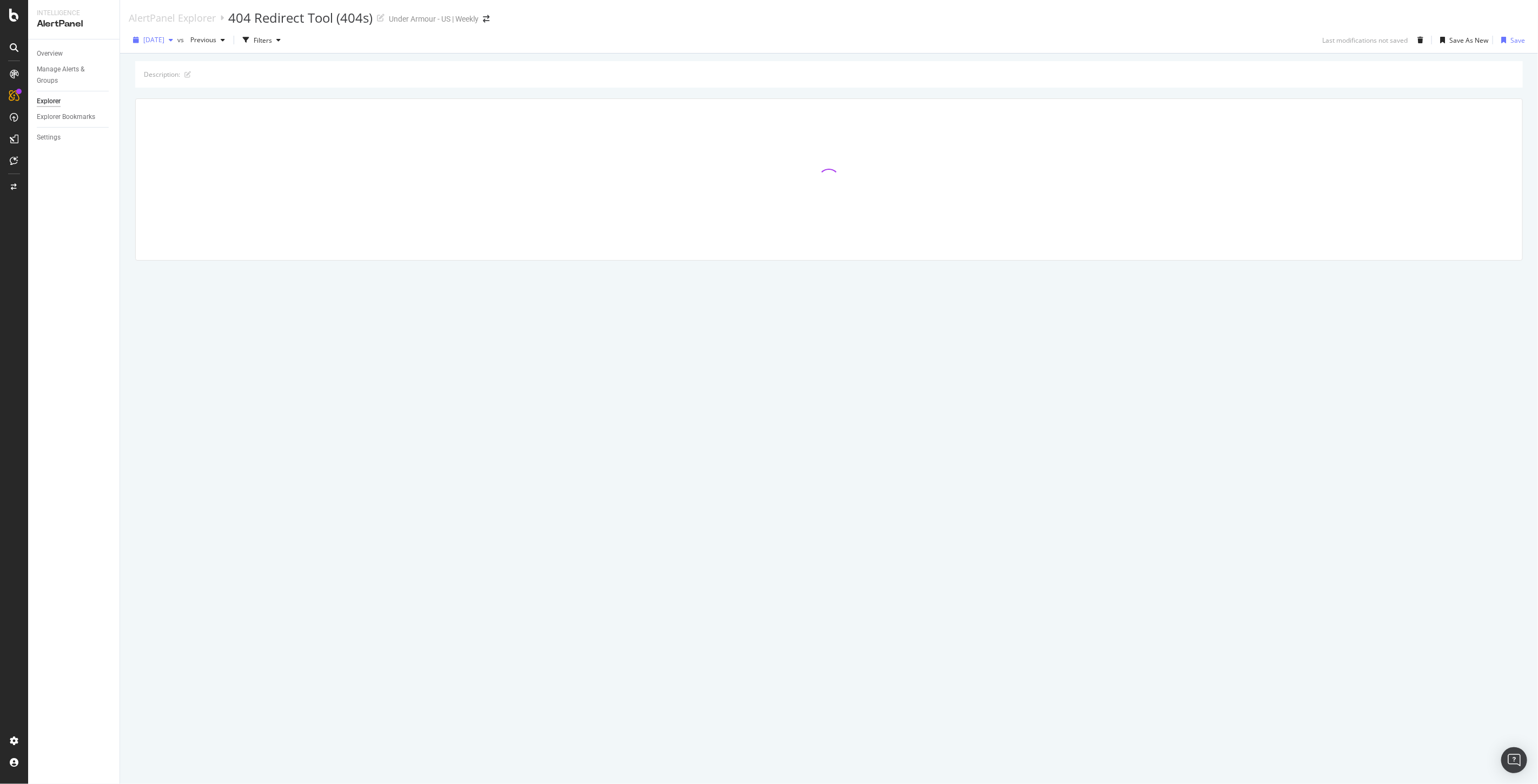
click at [163, 39] on span "[DATE]" at bounding box center [153, 40] width 21 height 9
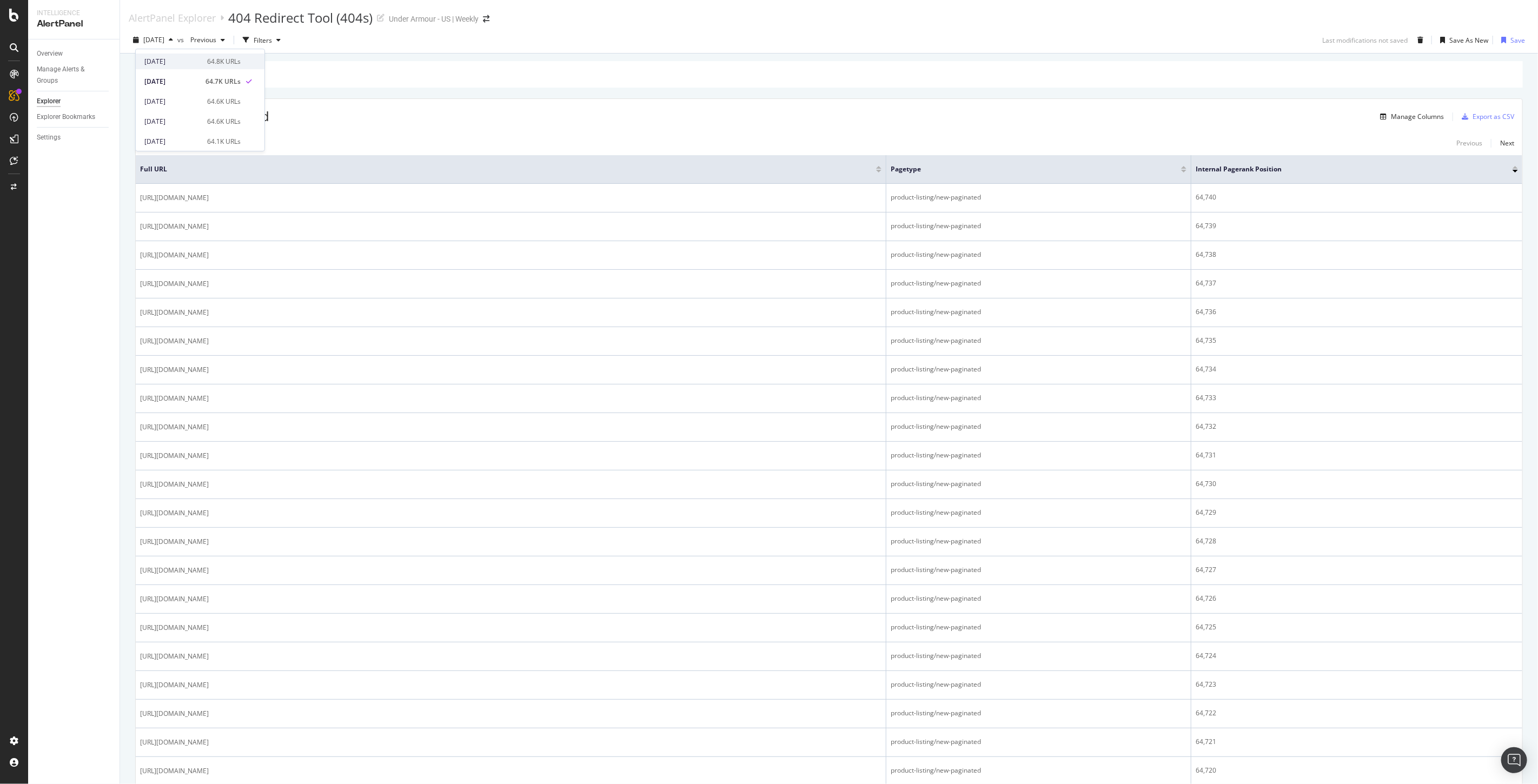
click at [177, 55] on div "[DATE] 64.8K URLs" at bounding box center [200, 61] width 129 height 16
